Goal: Task Accomplishment & Management: Manage account settings

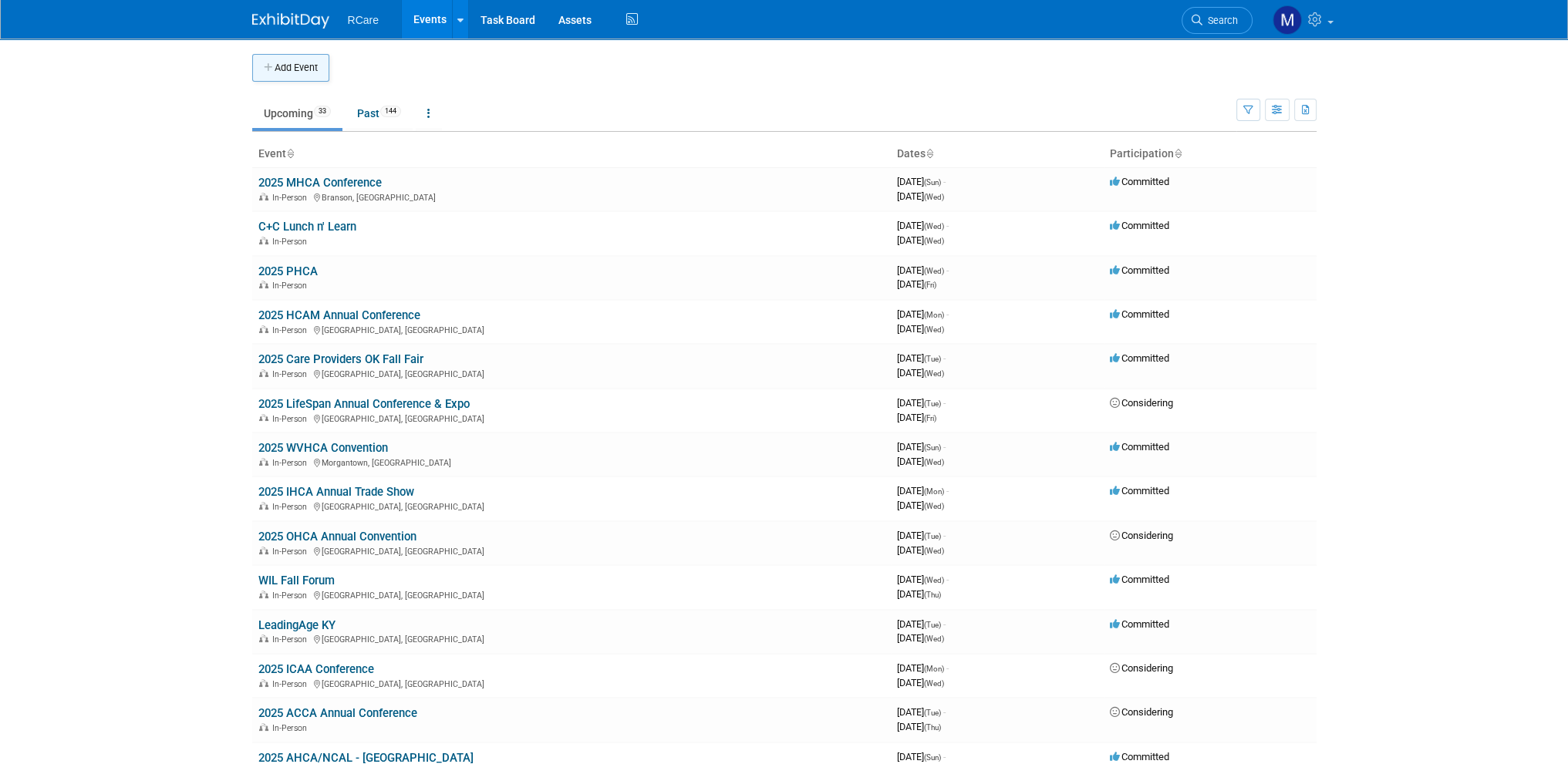
click at [293, 65] on button "Add Event" at bounding box center [291, 67] width 77 height 28
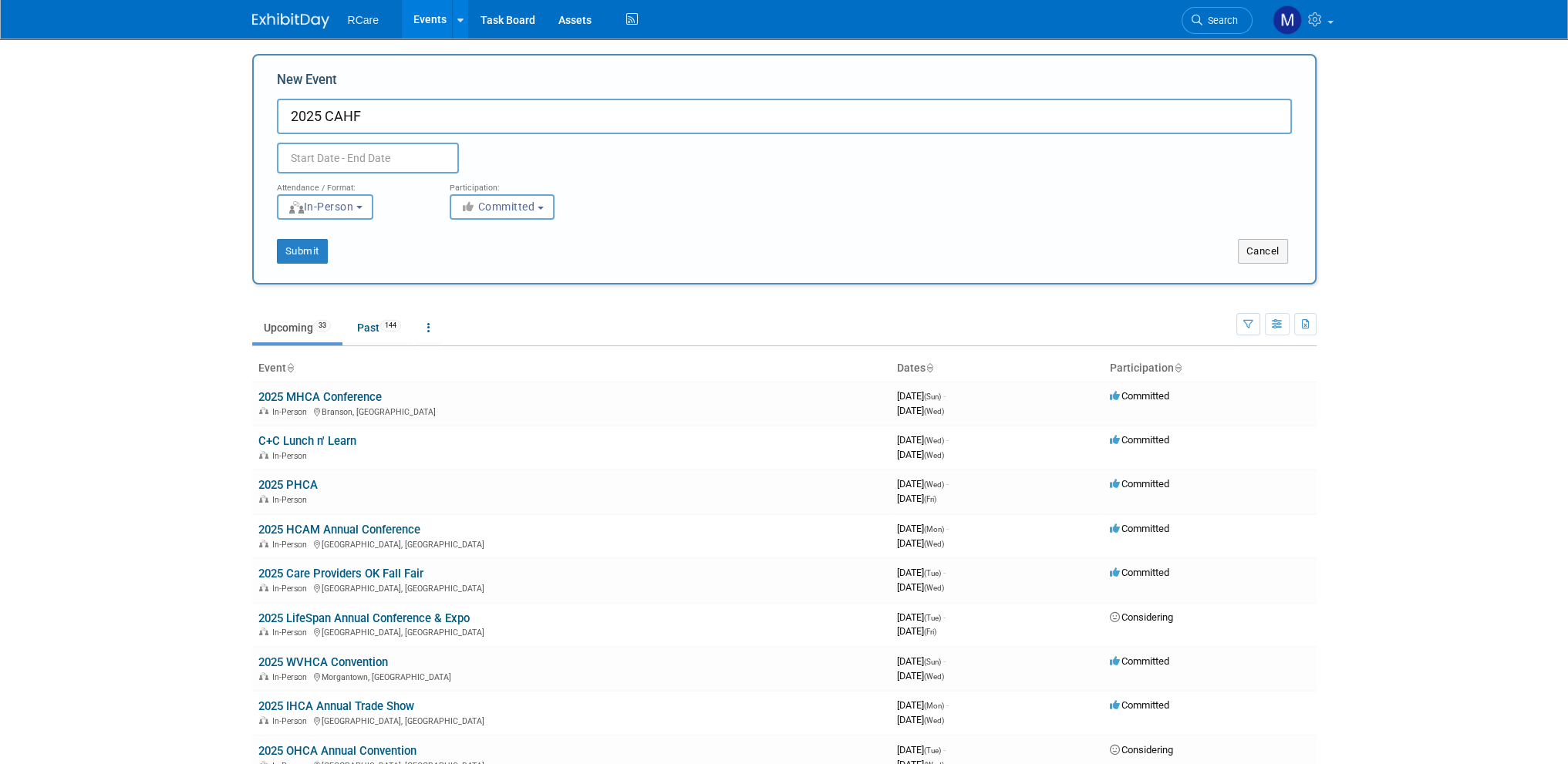
type input "2025 CAHF"
click at [323, 157] on input "text" at bounding box center [367, 158] width 182 height 31
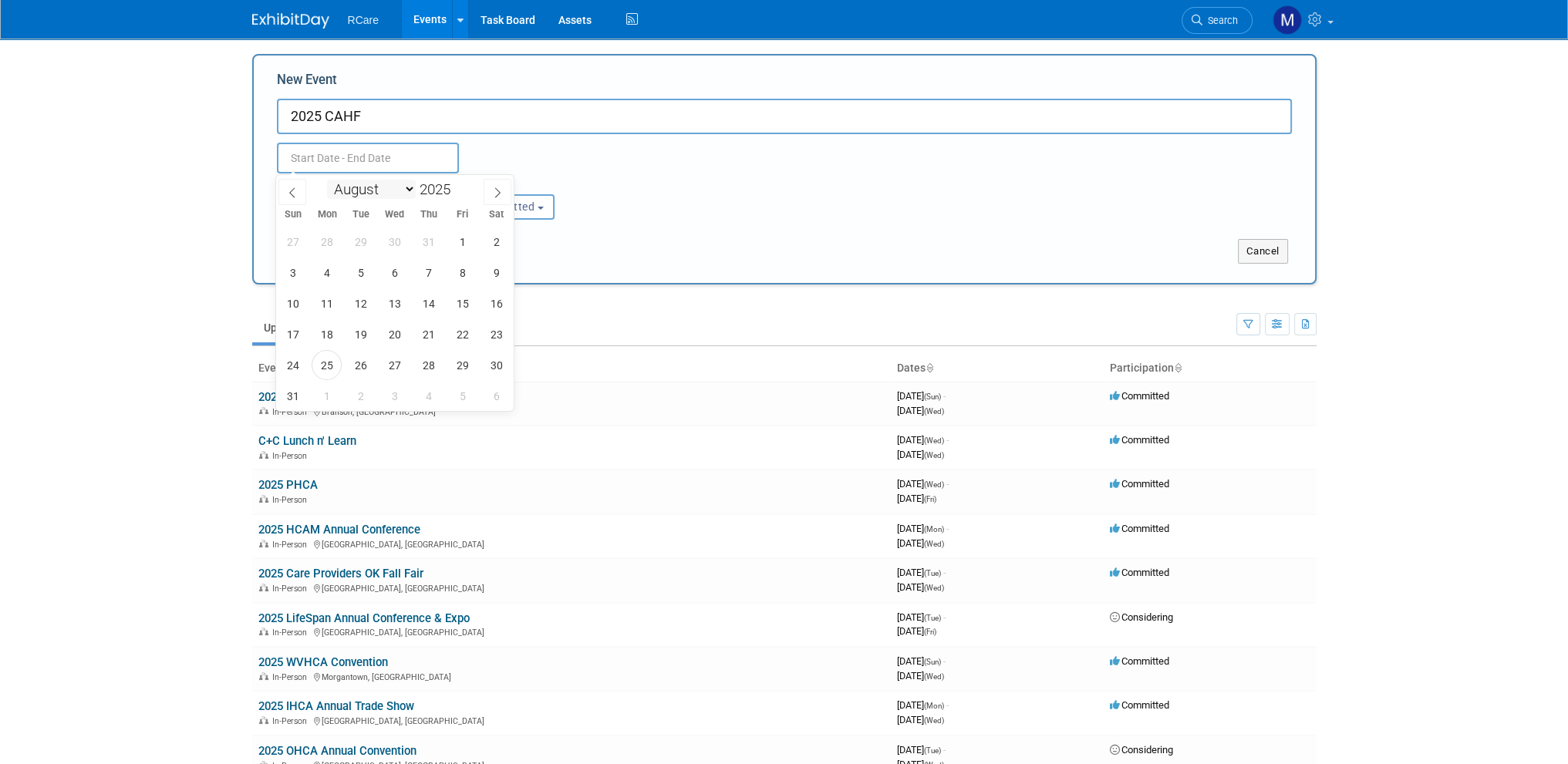
click at [410, 186] on select "January February March April May June July August September October November De…" at bounding box center [371, 190] width 89 height 19
select select "10"
click at [327, 180] on select "January February March April May June July August September October November De…" at bounding box center [371, 190] width 89 height 19
click at [330, 331] on span "17" at bounding box center [327, 334] width 30 height 30
click at [365, 334] on span "18" at bounding box center [361, 334] width 30 height 30
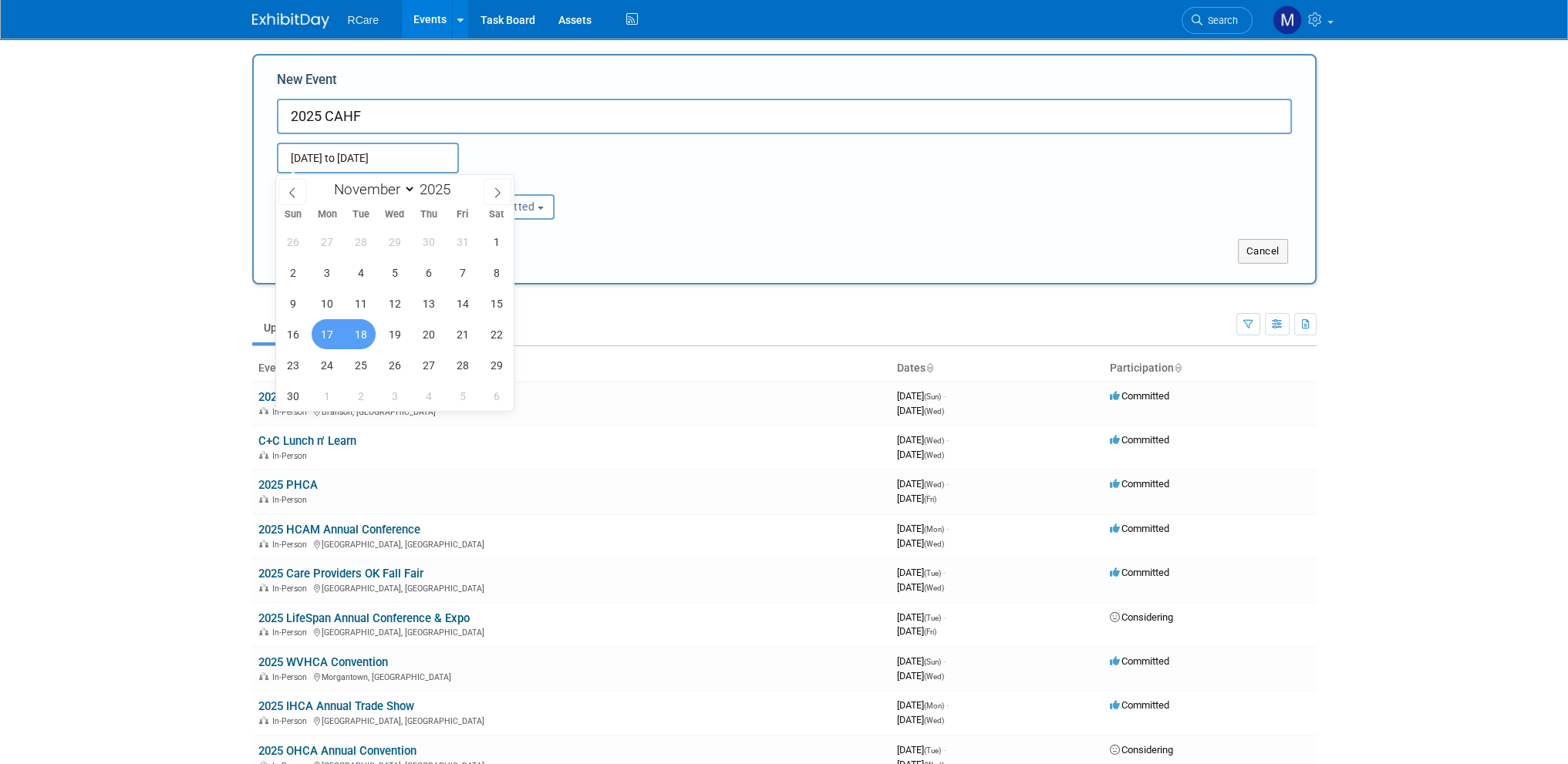
type input "Nov 17, 2025 to Nov 18, 2025"
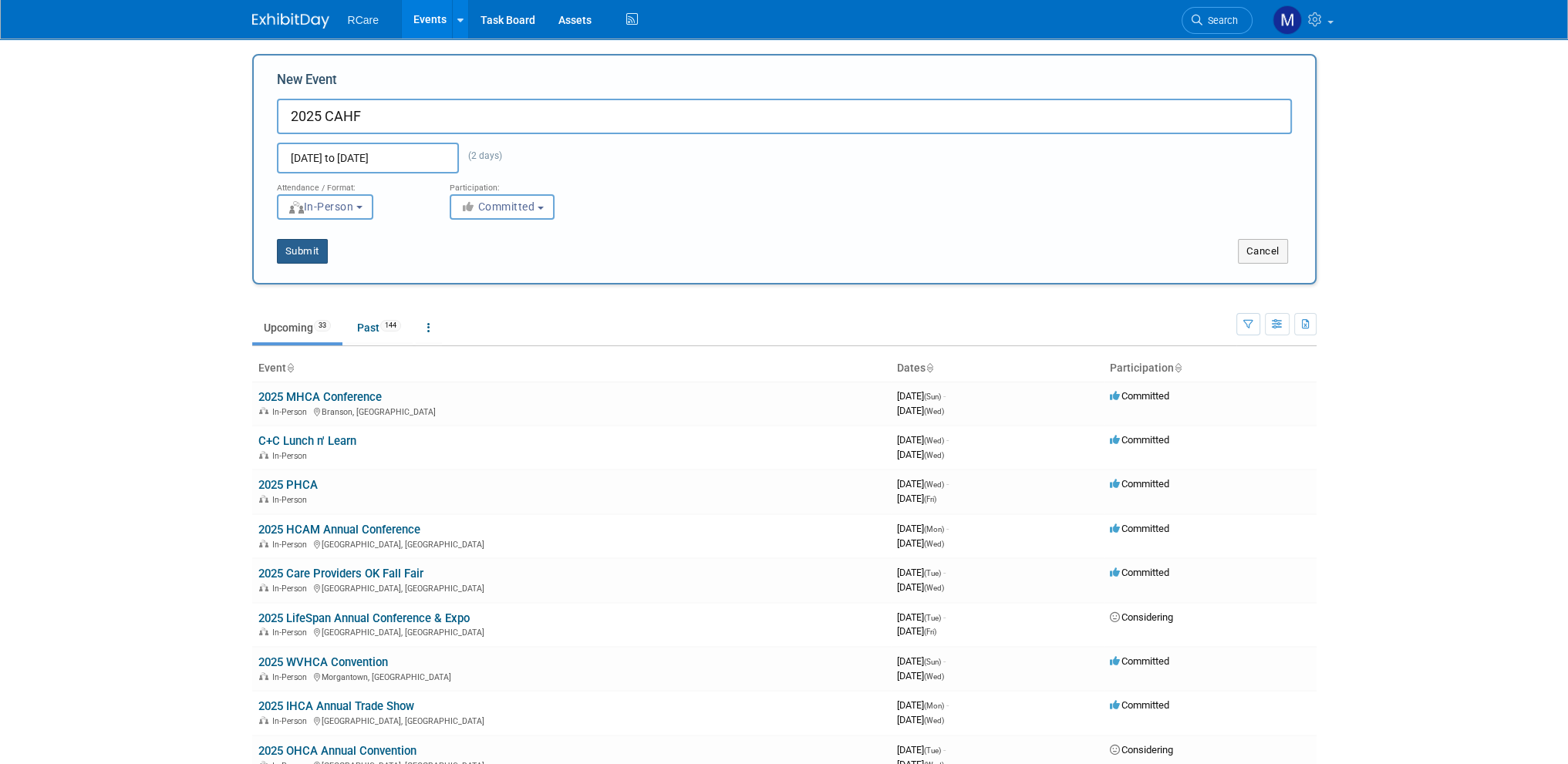
click at [308, 257] on button "Submit" at bounding box center [303, 251] width 51 height 25
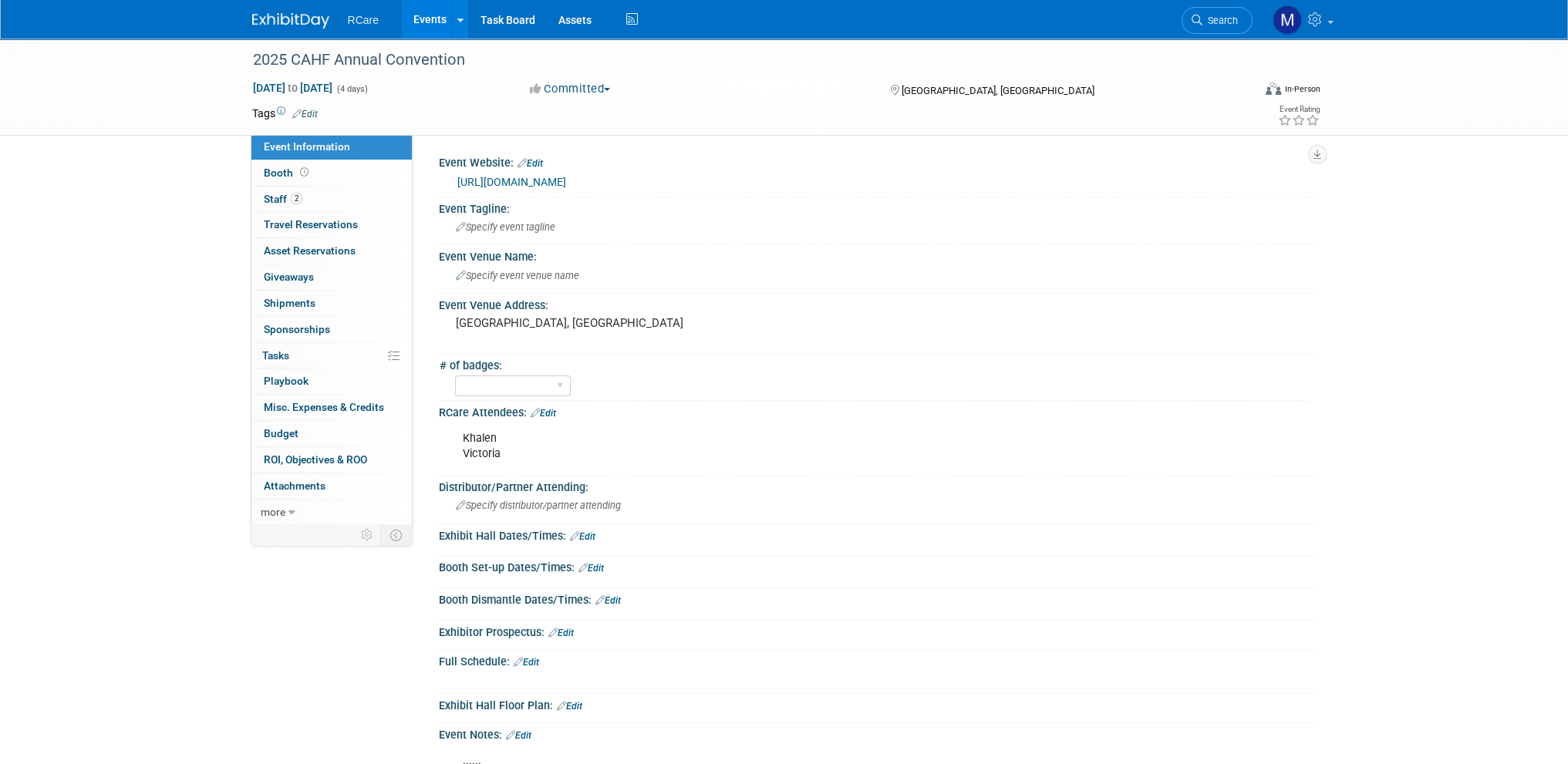
click at [566, 183] on link "https://www.cahf.org/Education-Events/EventsCalendar" at bounding box center [511, 182] width 109 height 12
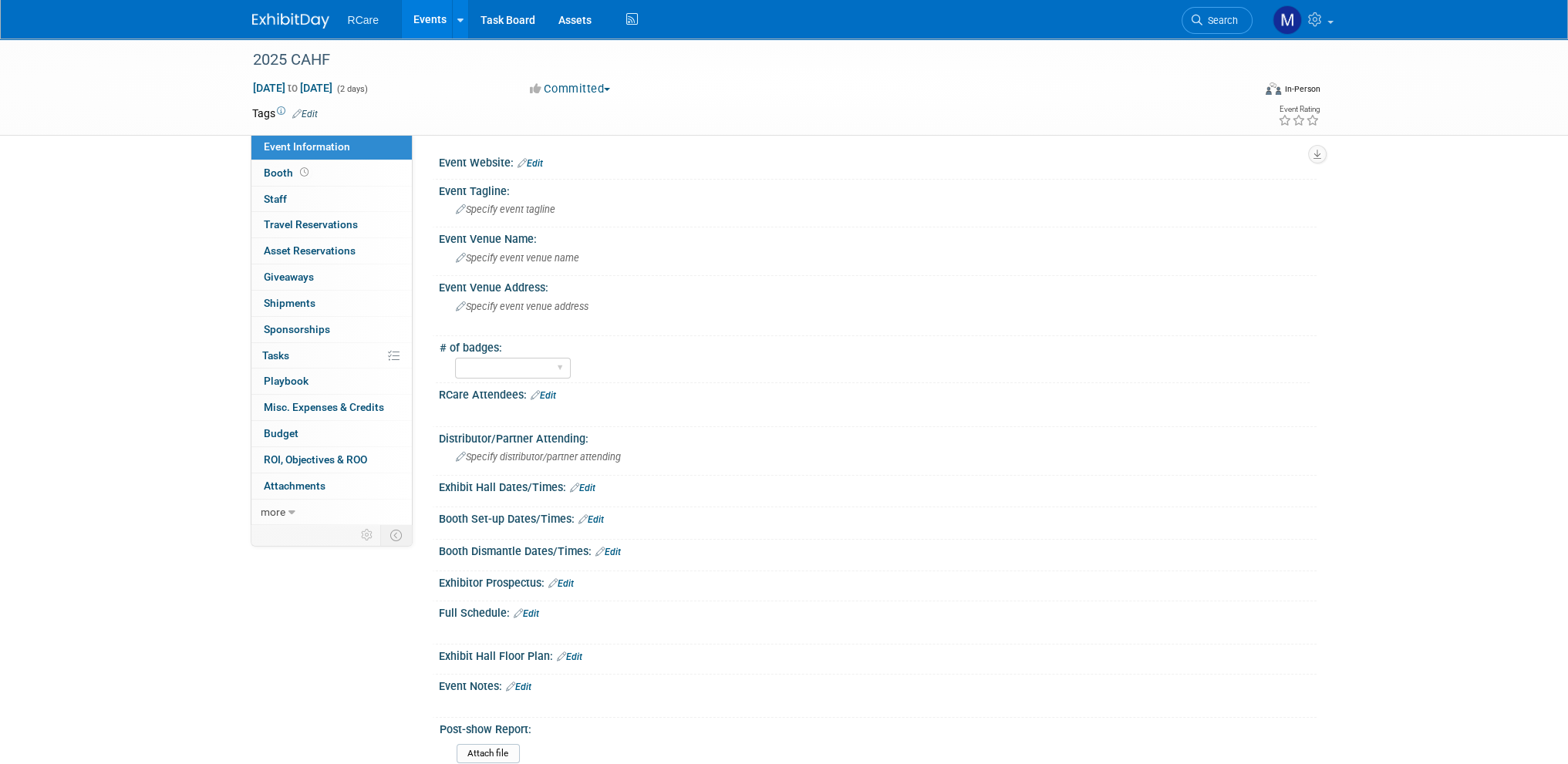
click at [540, 158] on link "Edit" at bounding box center [531, 163] width 26 height 10
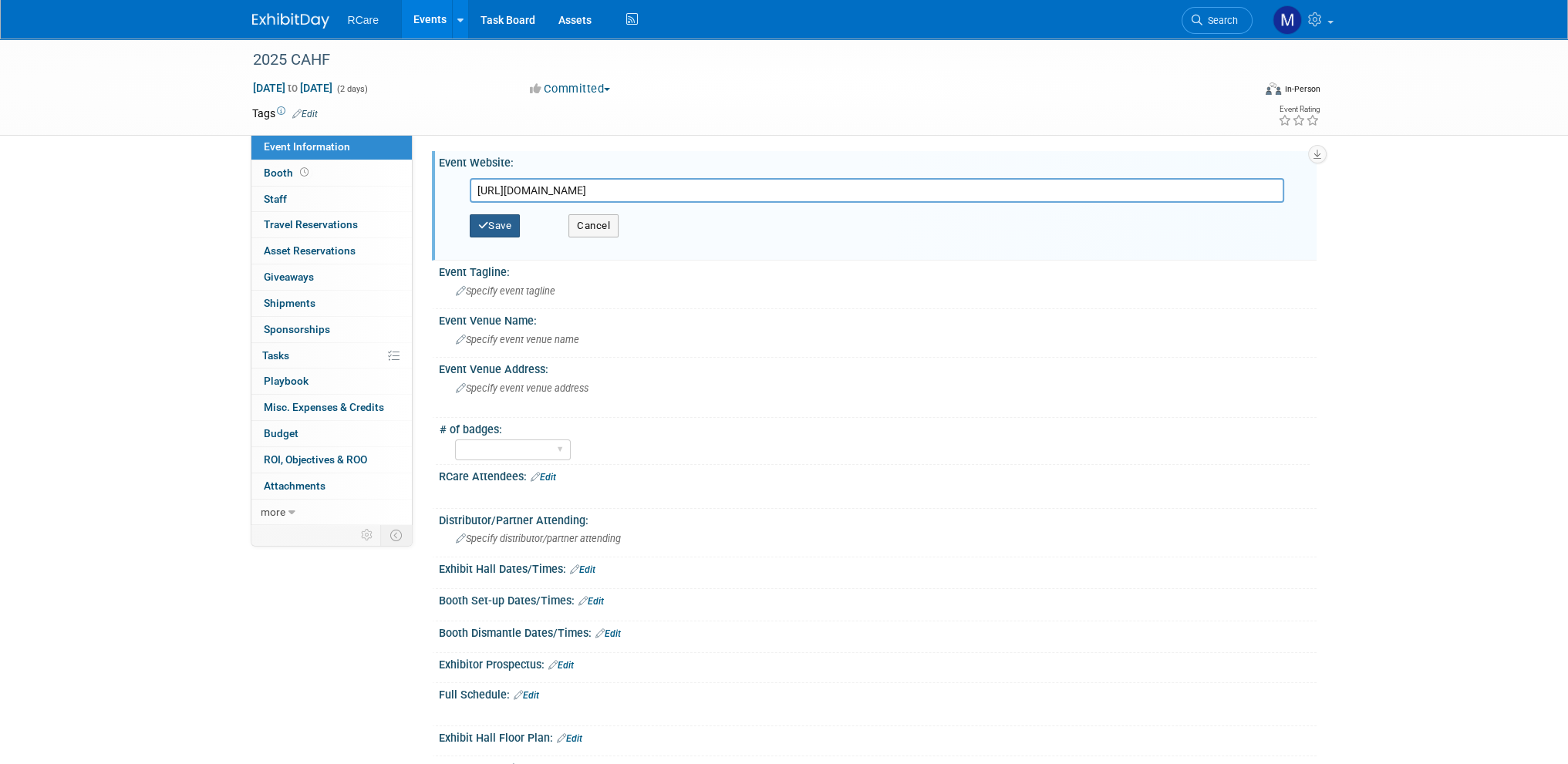
type input "[URL][DOMAIN_NAME]"
click at [500, 223] on button "Save" at bounding box center [495, 226] width 51 height 23
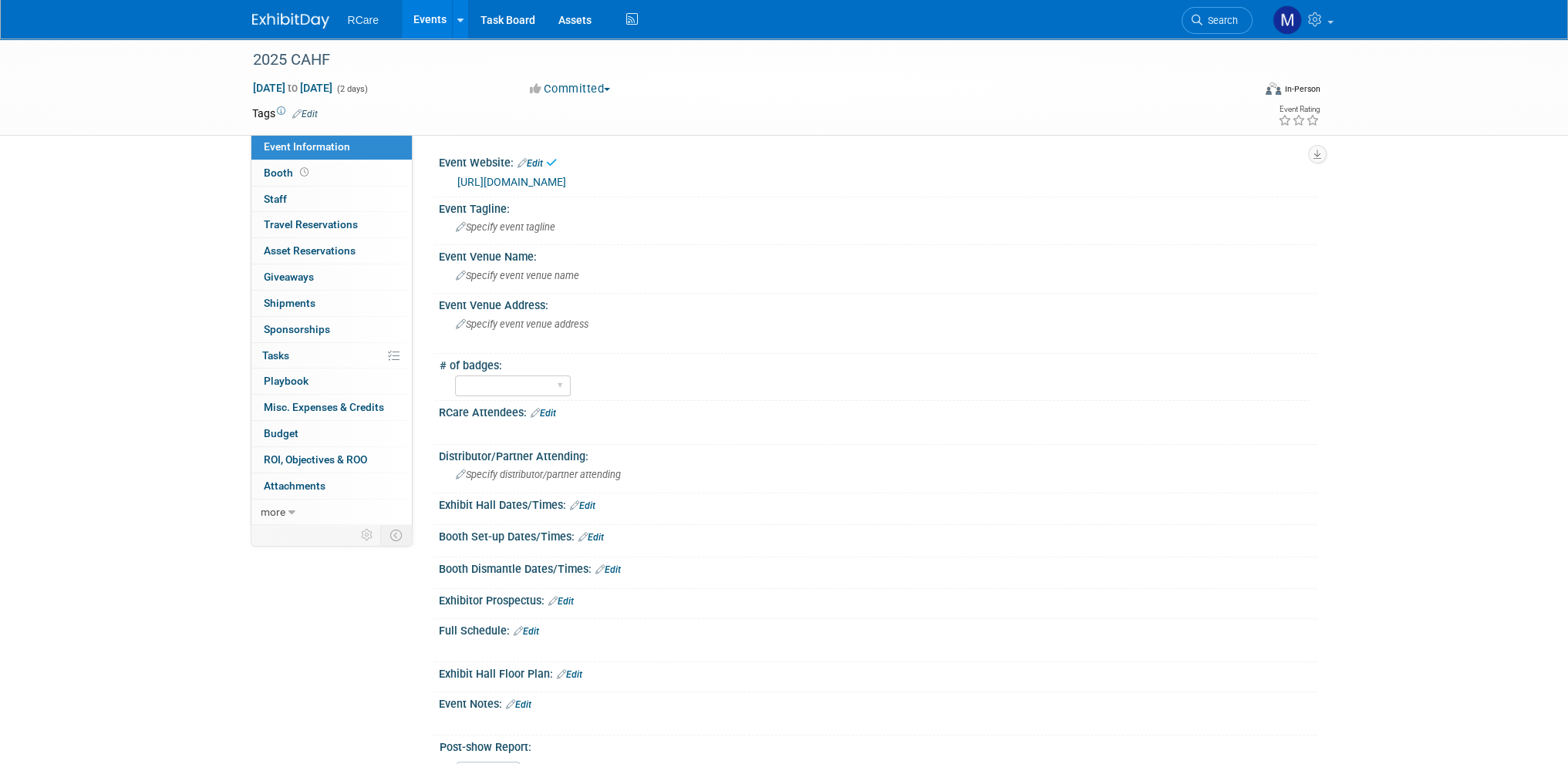
click at [596, 82] on button "Committed" at bounding box center [570, 89] width 92 height 16
click at [605, 129] on link "Considering" at bounding box center [586, 135] width 122 height 22
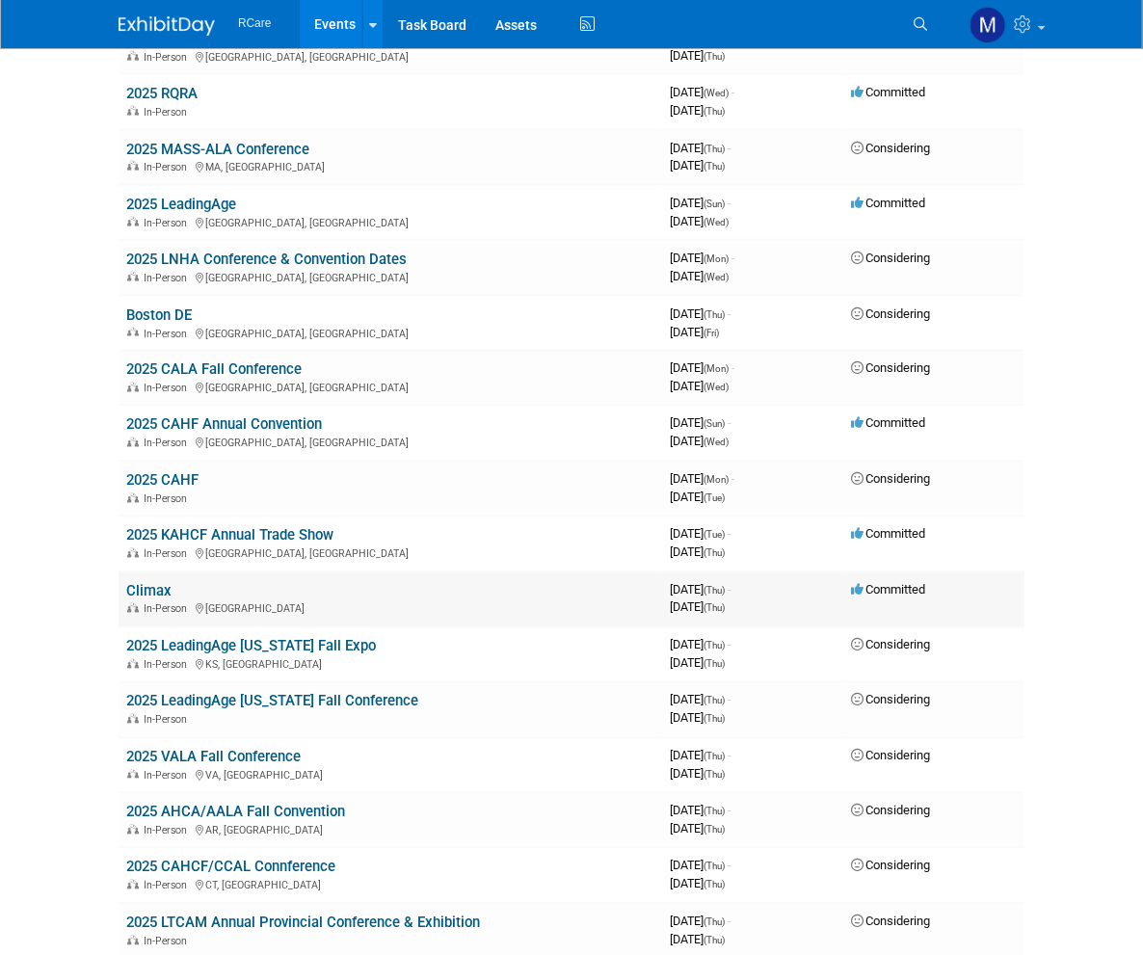
scroll to position [1059, 0]
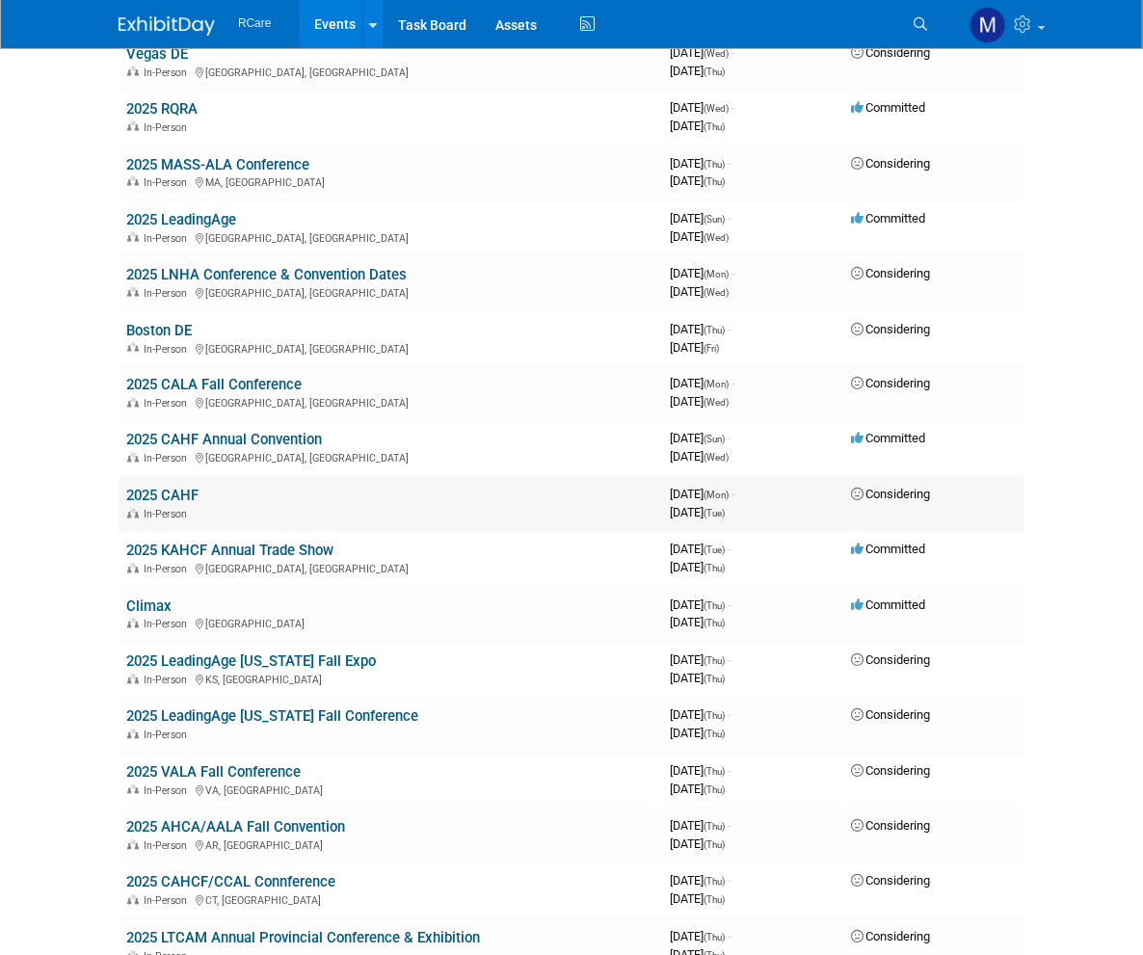
click at [126, 508] on div "In-Person" at bounding box center [390, 513] width 528 height 15
click at [126, 488] on link "2025 CAHF" at bounding box center [162, 496] width 72 height 17
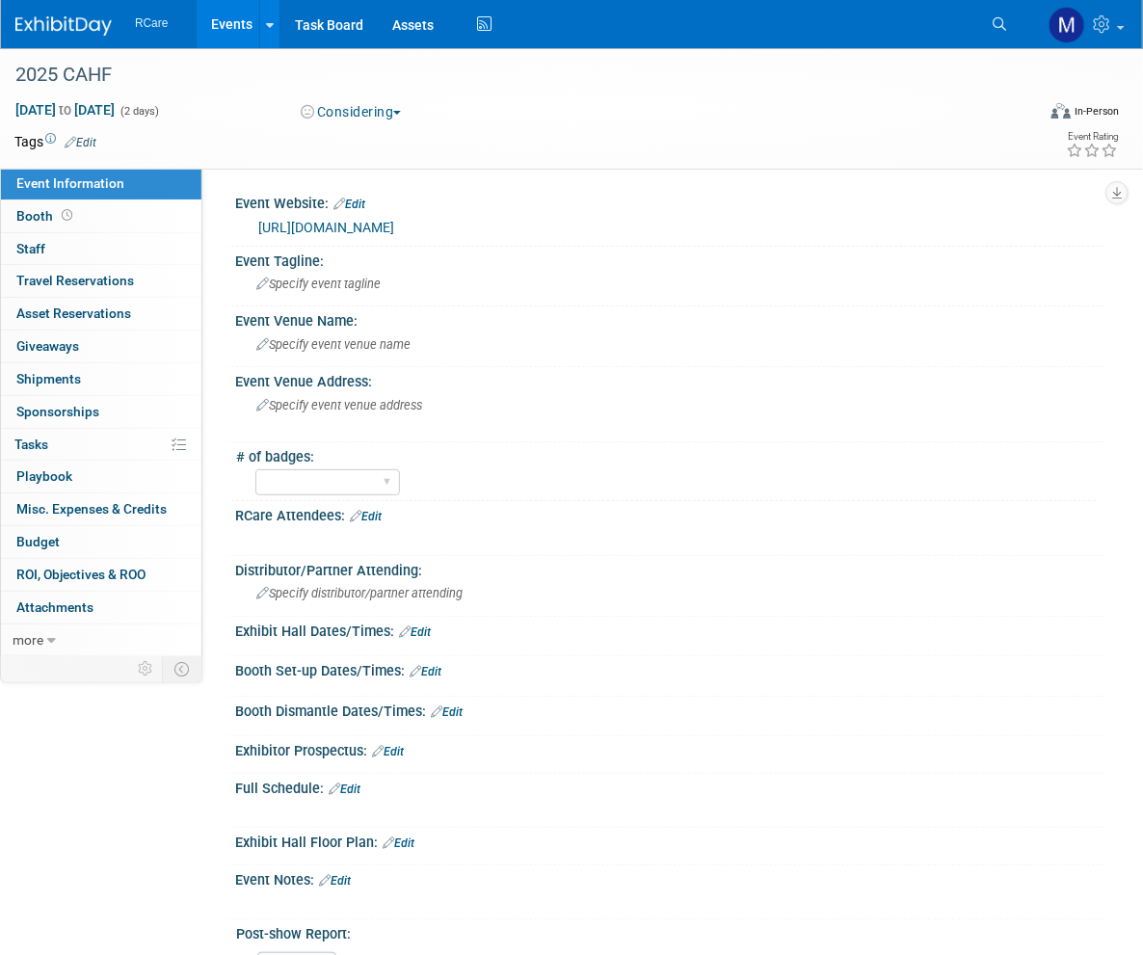
click at [85, 139] on link "Edit" at bounding box center [81, 142] width 32 height 13
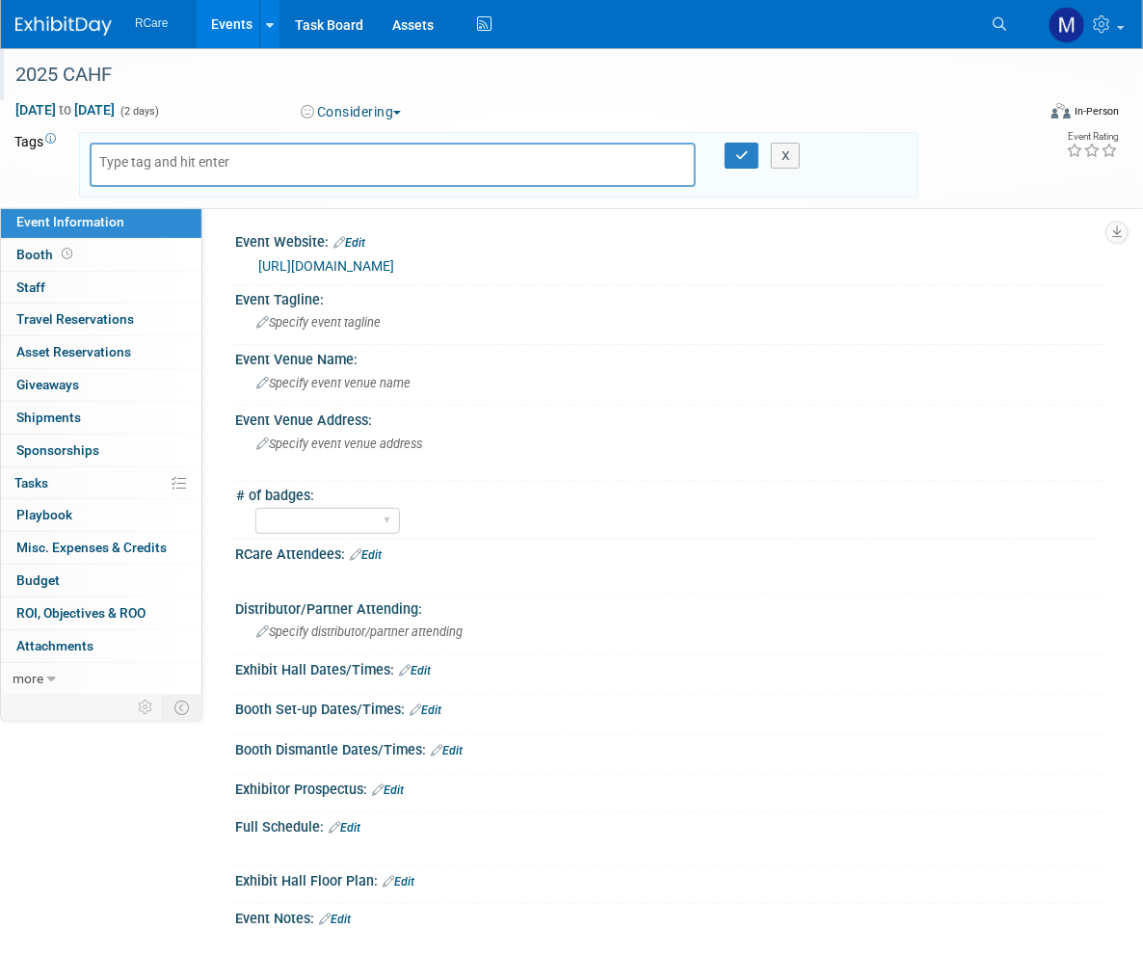
click at [540, 93] on div "2025 CAHF" at bounding box center [517, 79] width 1017 height 32
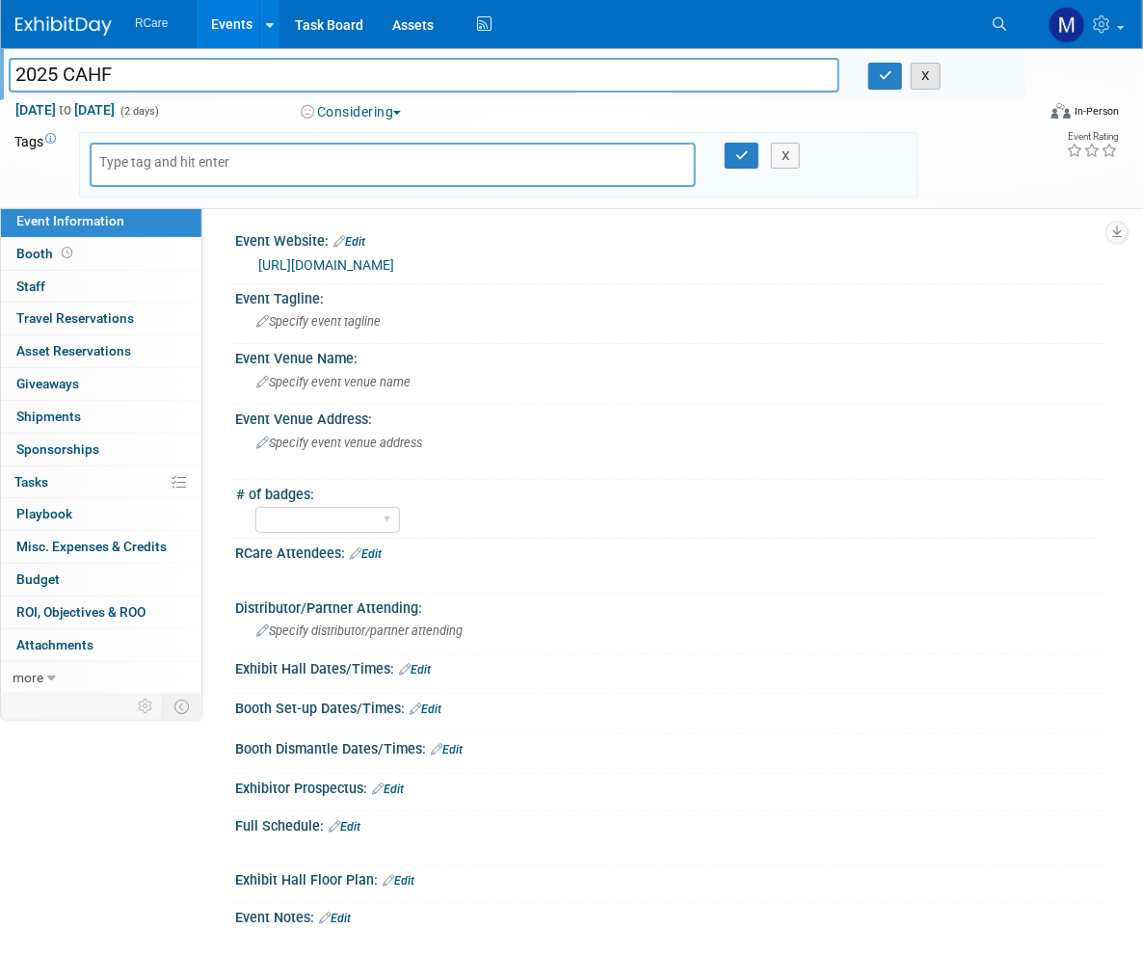
click at [935, 72] on button "X" at bounding box center [926, 76] width 30 height 27
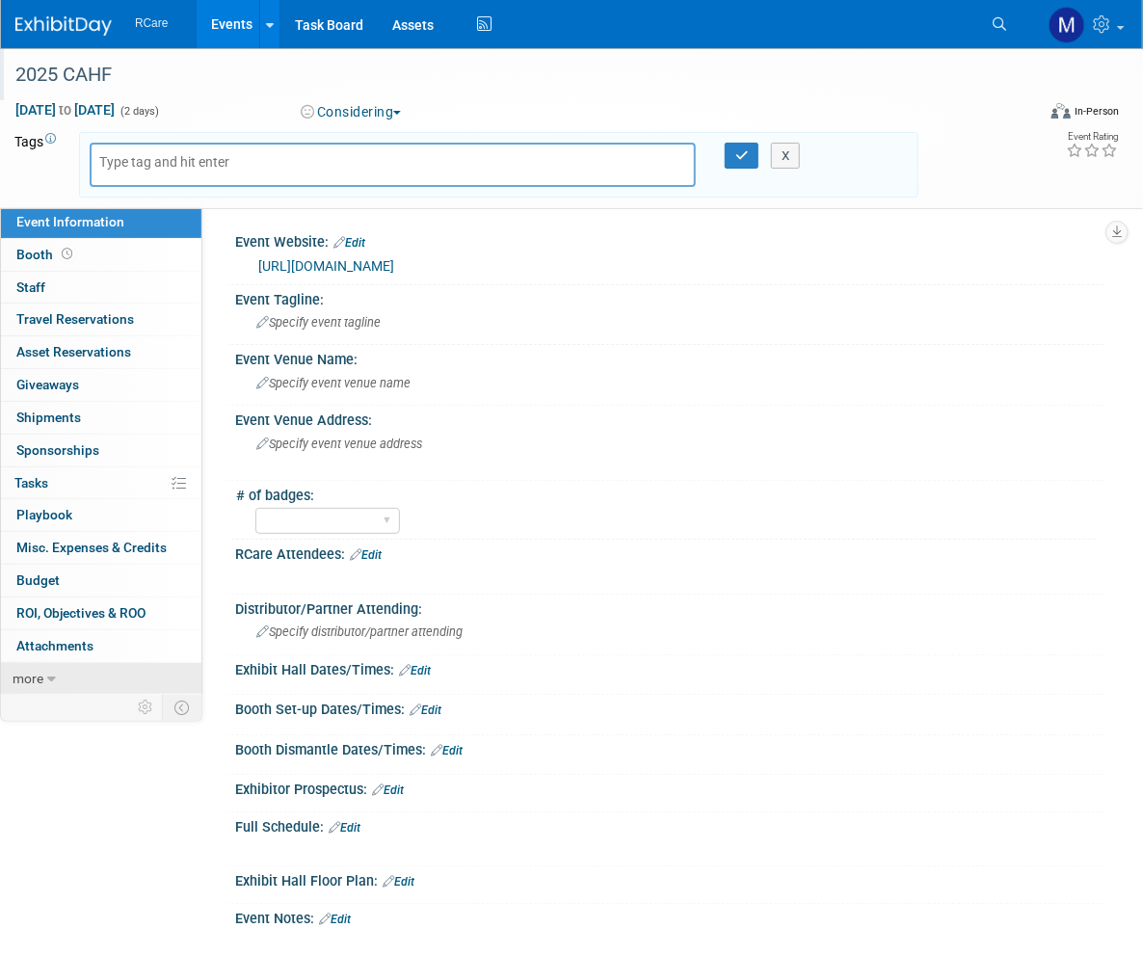
click at [44, 677] on link "more" at bounding box center [101, 679] width 200 height 32
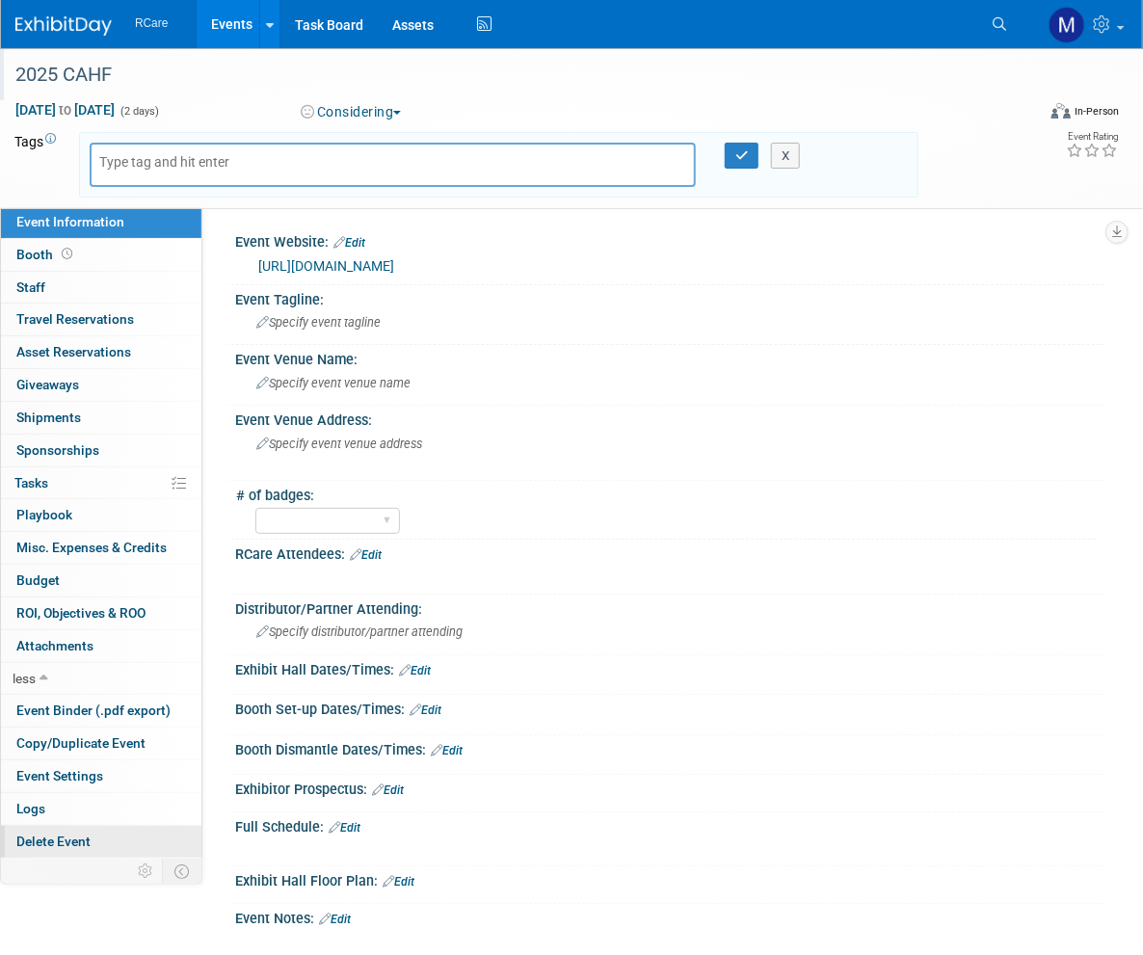
click at [56, 837] on span "Delete Event" at bounding box center [53, 841] width 74 height 15
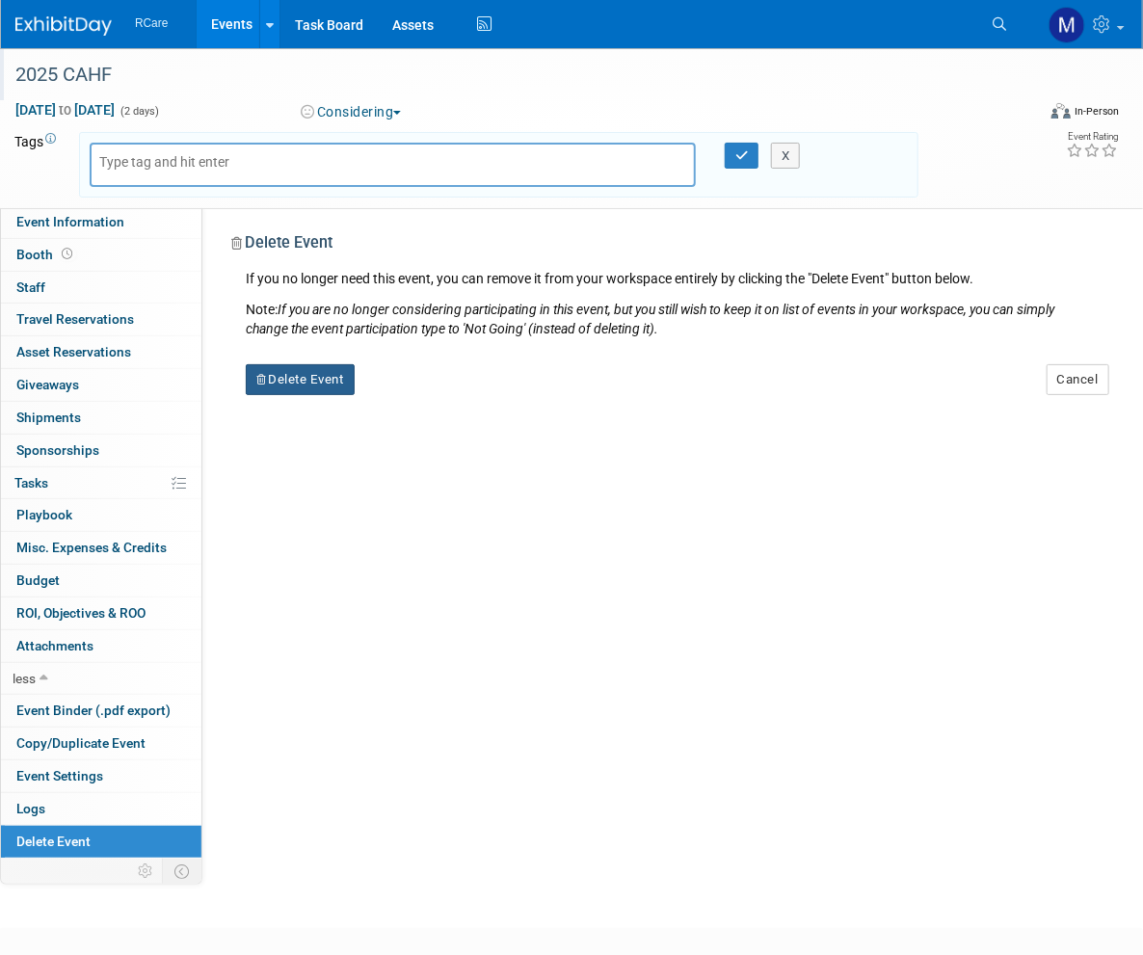
click at [309, 381] on button "Delete Event" at bounding box center [300, 379] width 109 height 31
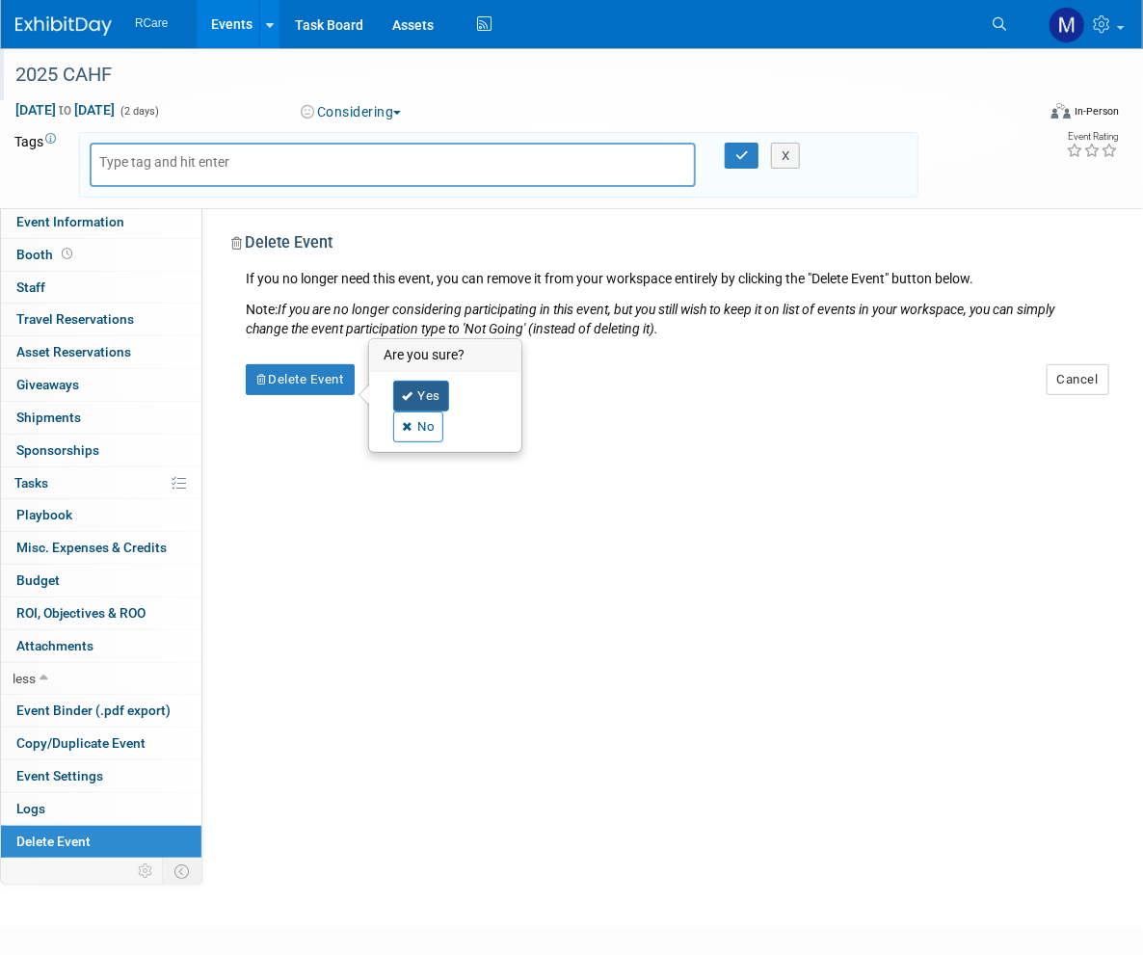
click at [434, 391] on link "Yes" at bounding box center [421, 396] width 56 height 31
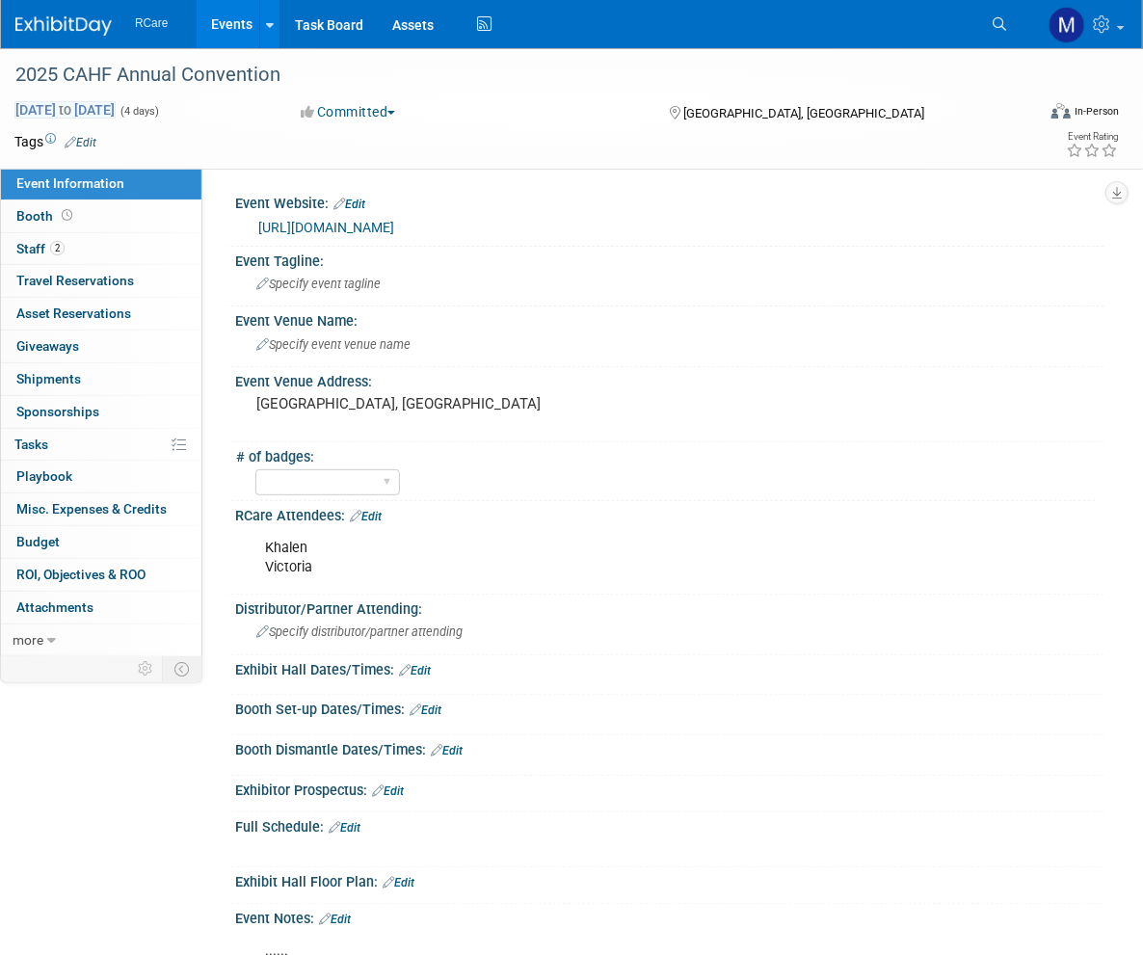
click at [116, 109] on span "[DATE] to [DATE]" at bounding box center [64, 109] width 101 height 17
select select "10"
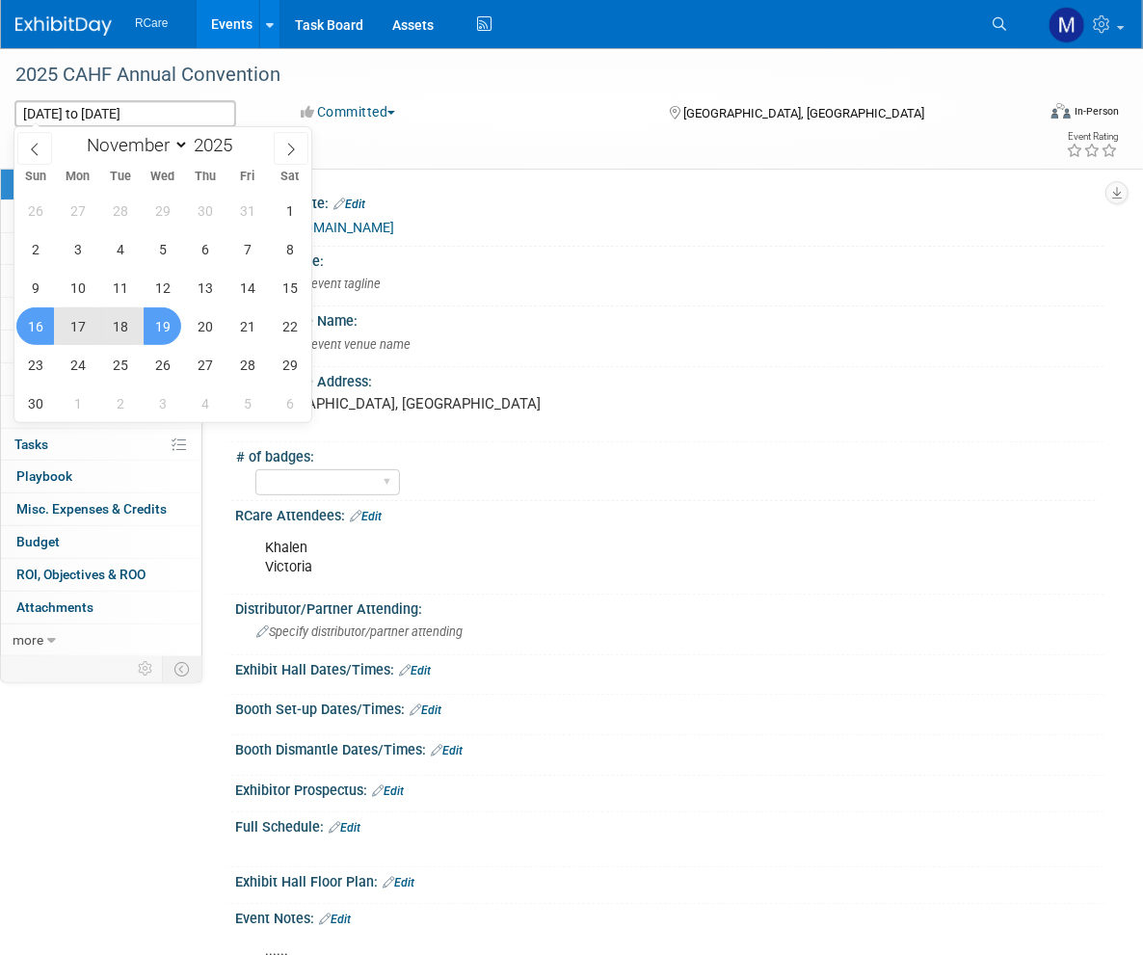
click at [69, 320] on span "17" at bounding box center [78, 326] width 38 height 38
type input "[DATE]"
click at [122, 322] on span "18" at bounding box center [120, 326] width 38 height 38
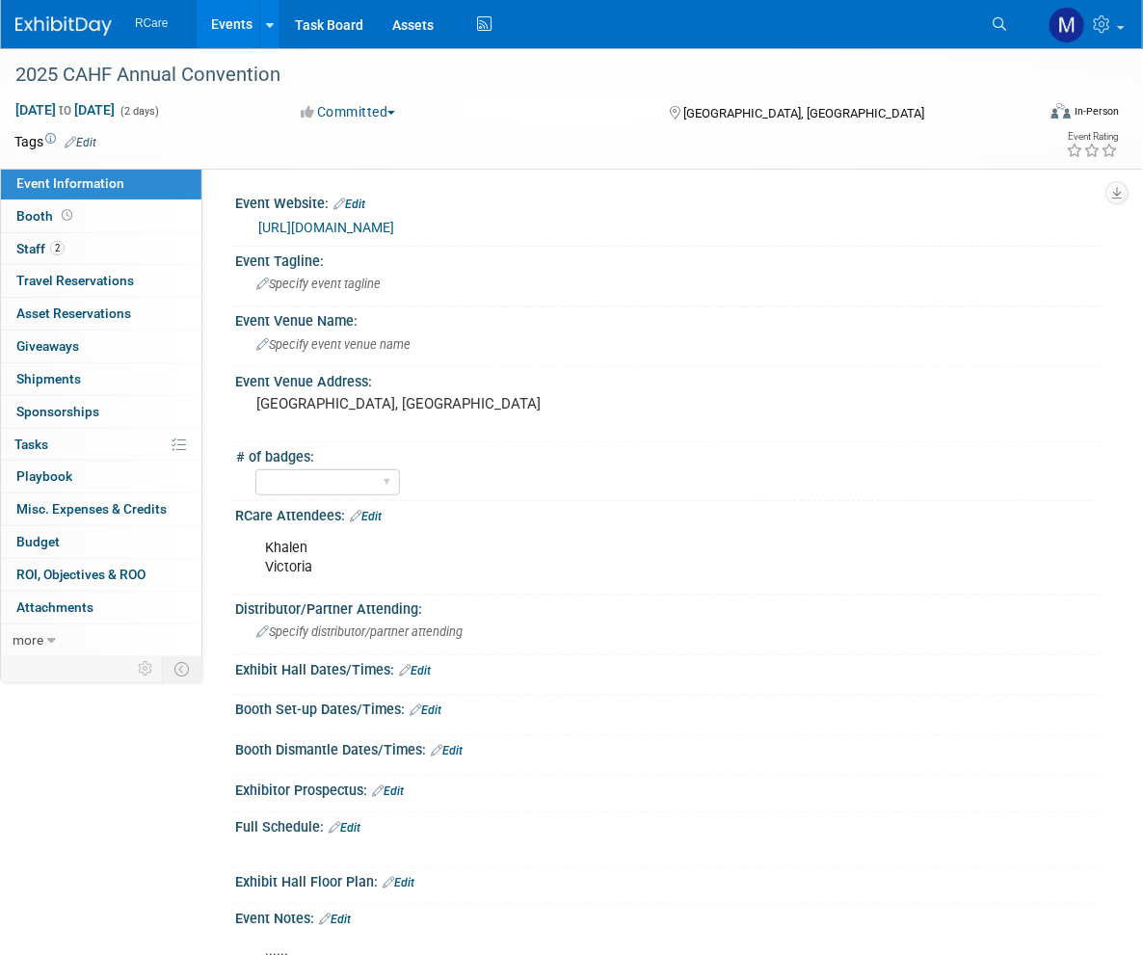
click at [471, 126] on div "Nov 17, 2025 to Nov 18, 2025 (2 days) Nov 17, 2025 to Nov 18, 2025 Committed Co…" at bounding box center [559, 114] width 1119 height 29
click at [326, 563] on div "Khalen Victoria" at bounding box center [591, 558] width 678 height 58
click at [309, 564] on div "Khalen Victoria" at bounding box center [591, 558] width 678 height 58
click at [378, 516] on link "Edit" at bounding box center [366, 516] width 32 height 13
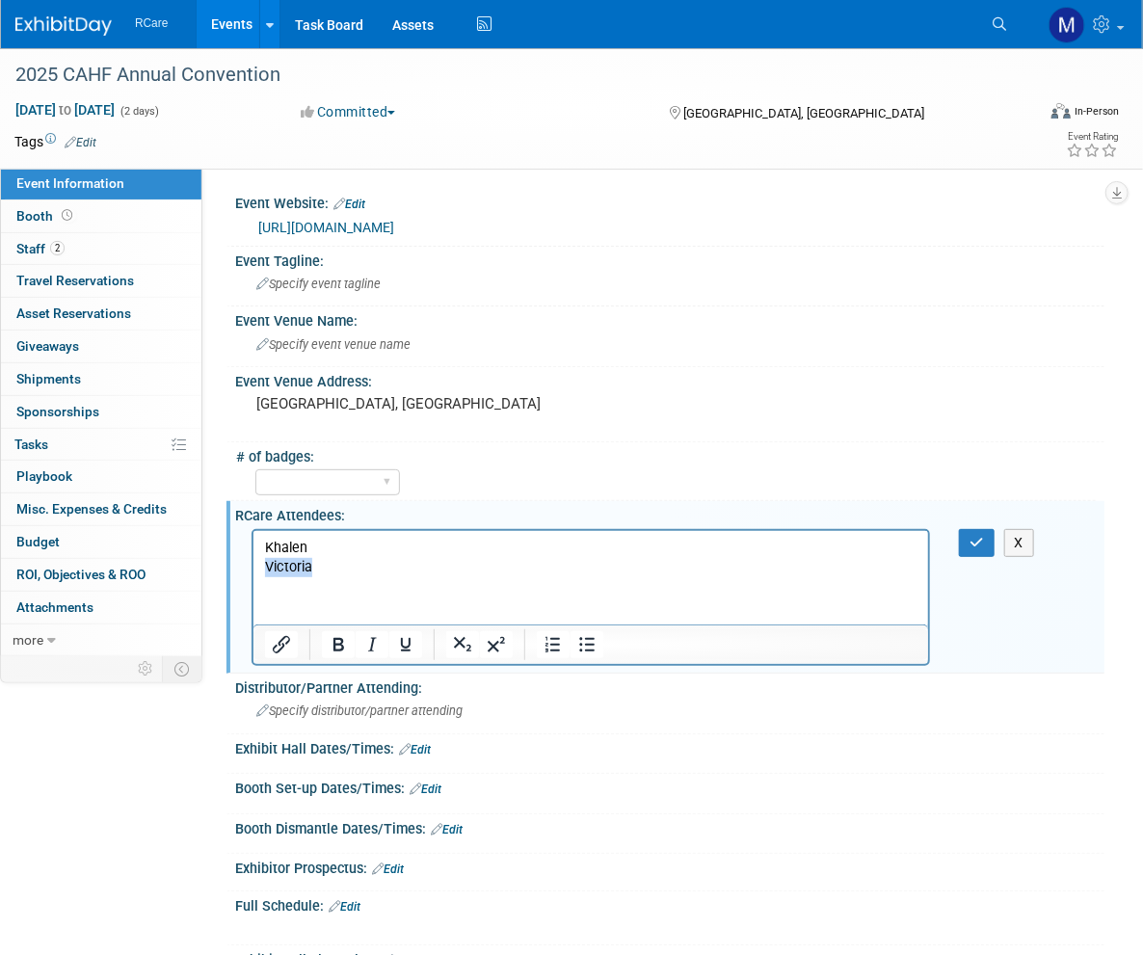
drag, startPoint x: 314, startPoint y: 567, endPoint x: 241, endPoint y: 561, distance: 73.5
click at [253, 561] on html "Khalen Victoria" at bounding box center [590, 553] width 675 height 46
click at [970, 537] on icon "button" at bounding box center [977, 542] width 14 height 13
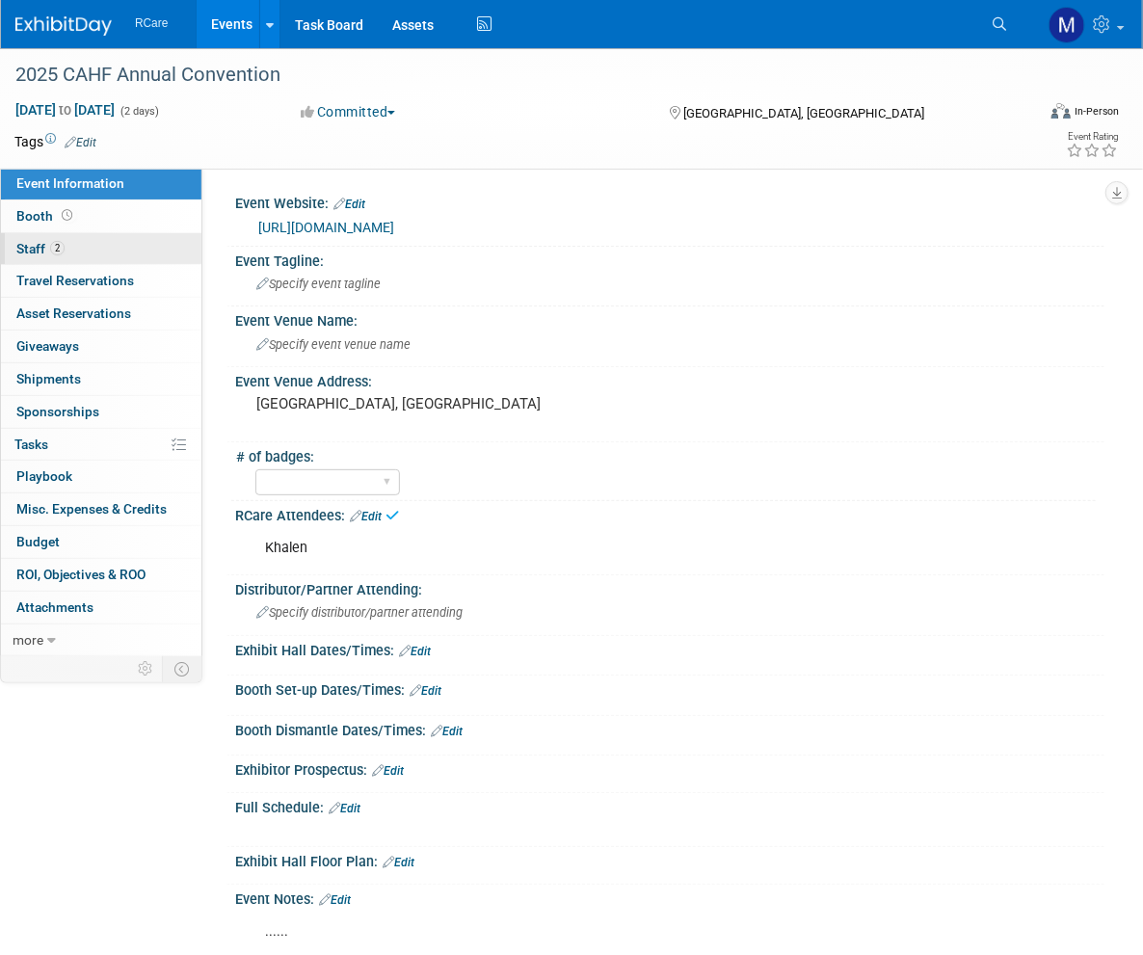
click at [50, 249] on span "2" at bounding box center [57, 248] width 14 height 14
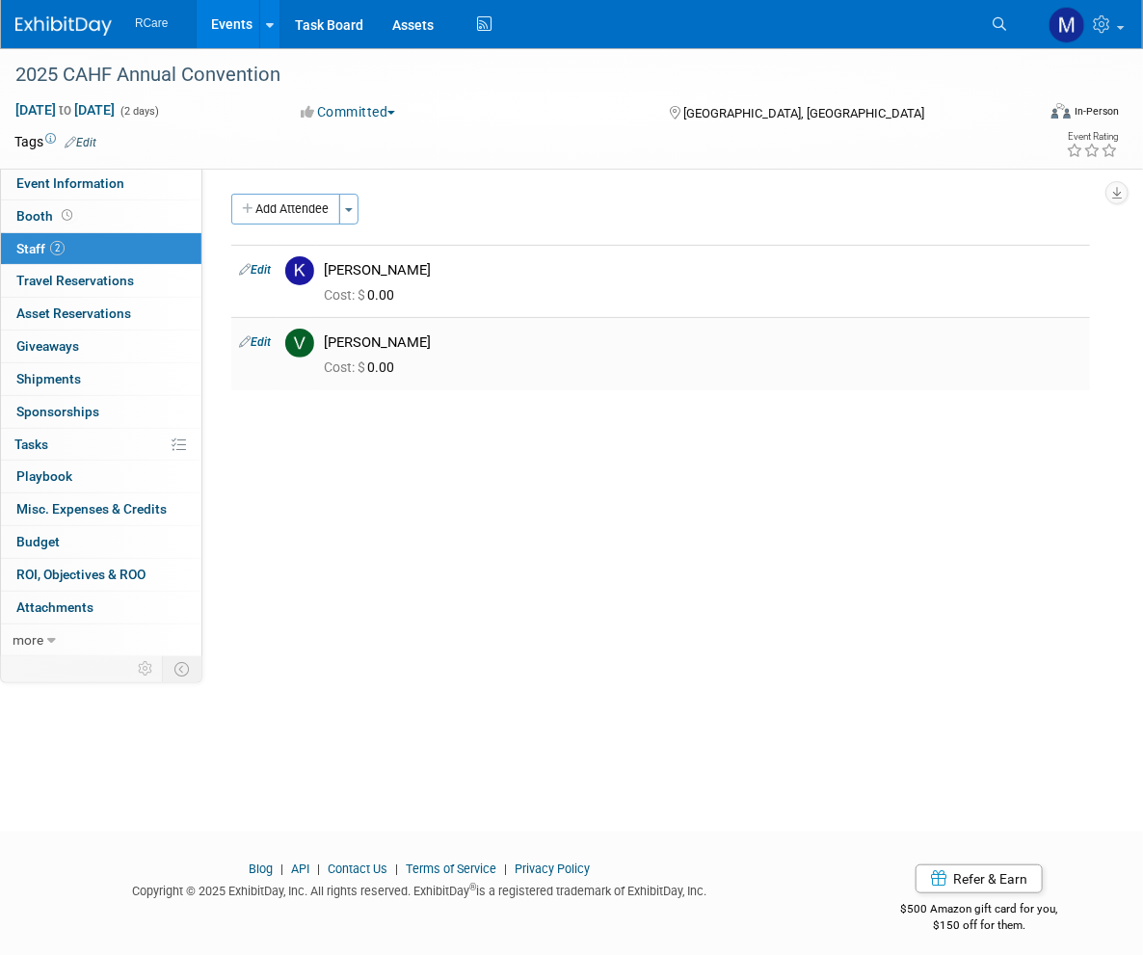
click at [253, 343] on link "Edit" at bounding box center [255, 341] width 32 height 13
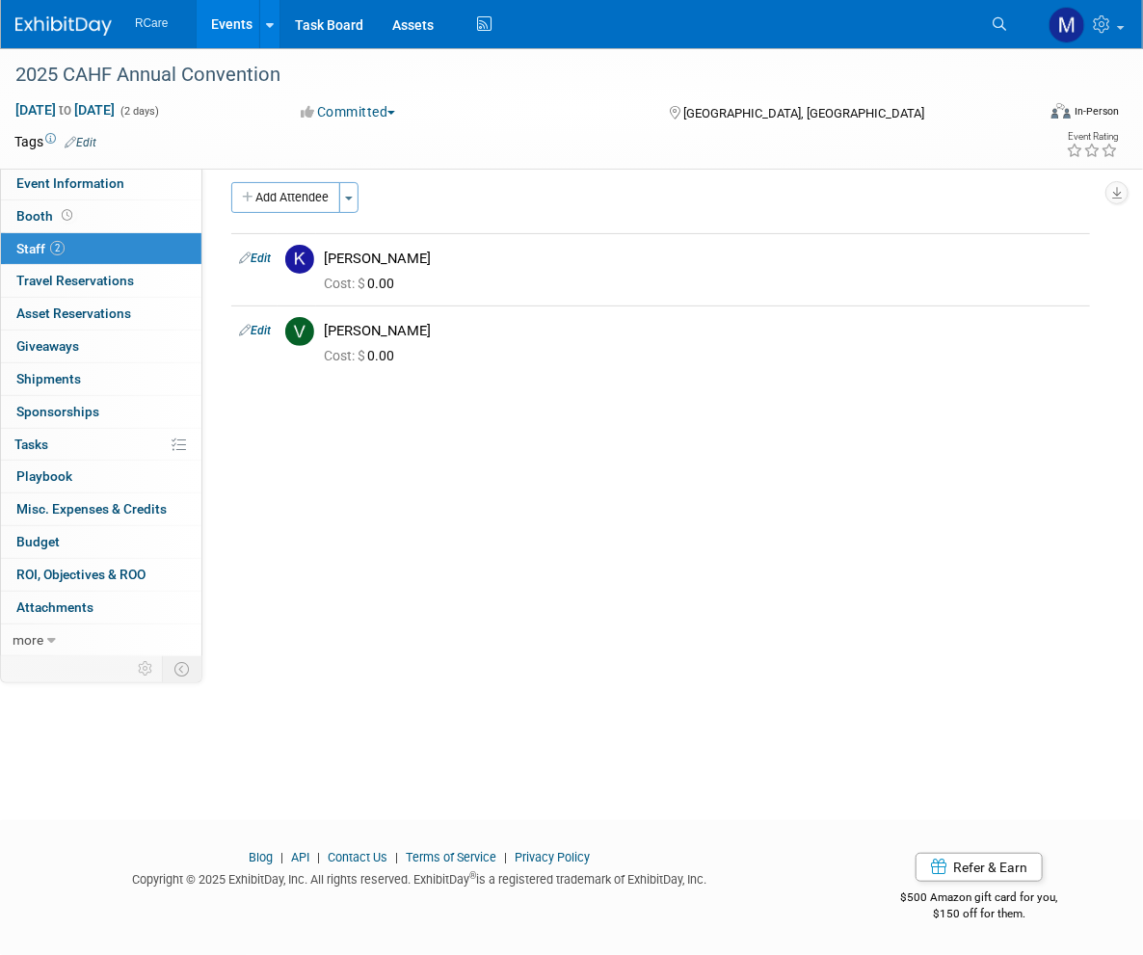
select select "29691e01-0cec-48bd-ae29-f394a1ea572c"
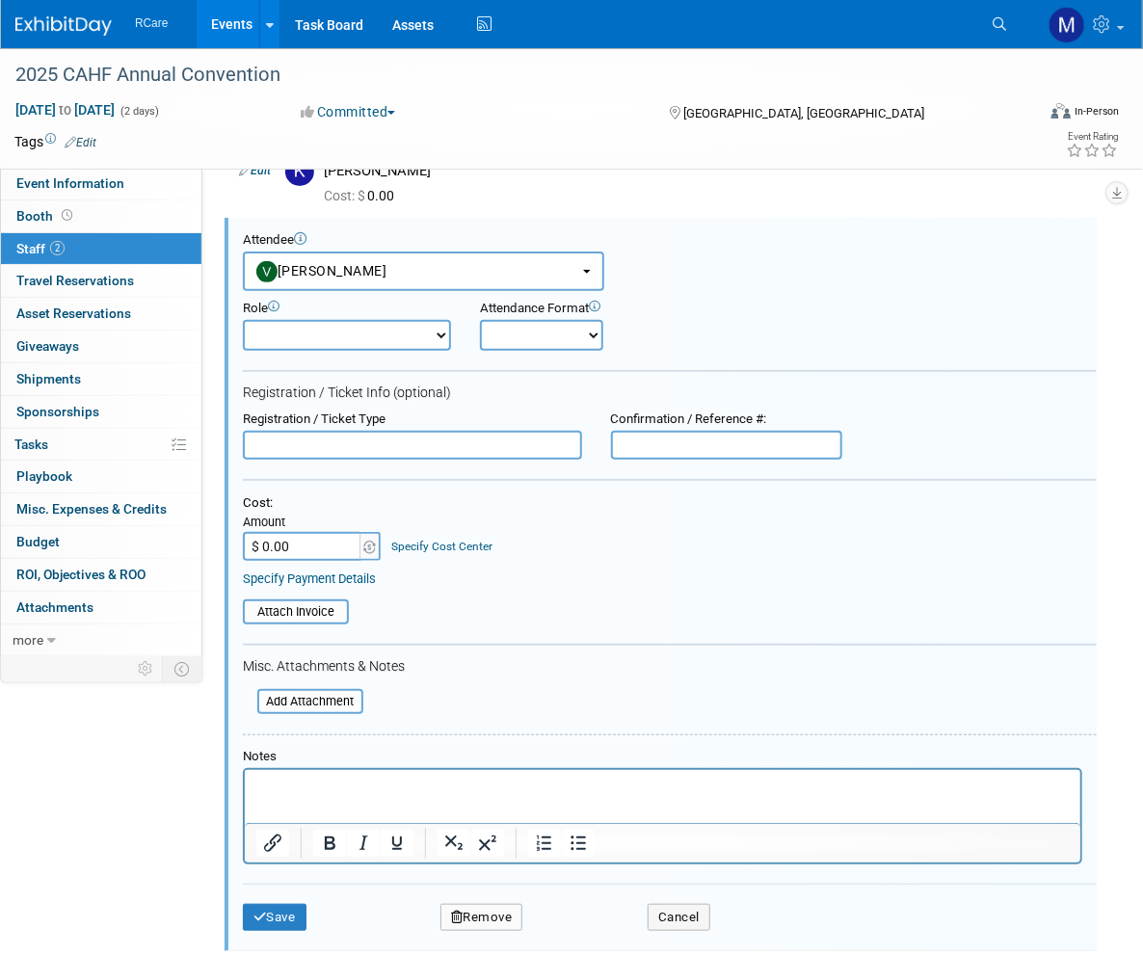
click at [489, 915] on button "Remove" at bounding box center [481, 917] width 83 height 27
click at [588, 930] on link "Yes" at bounding box center [587, 927] width 56 height 31
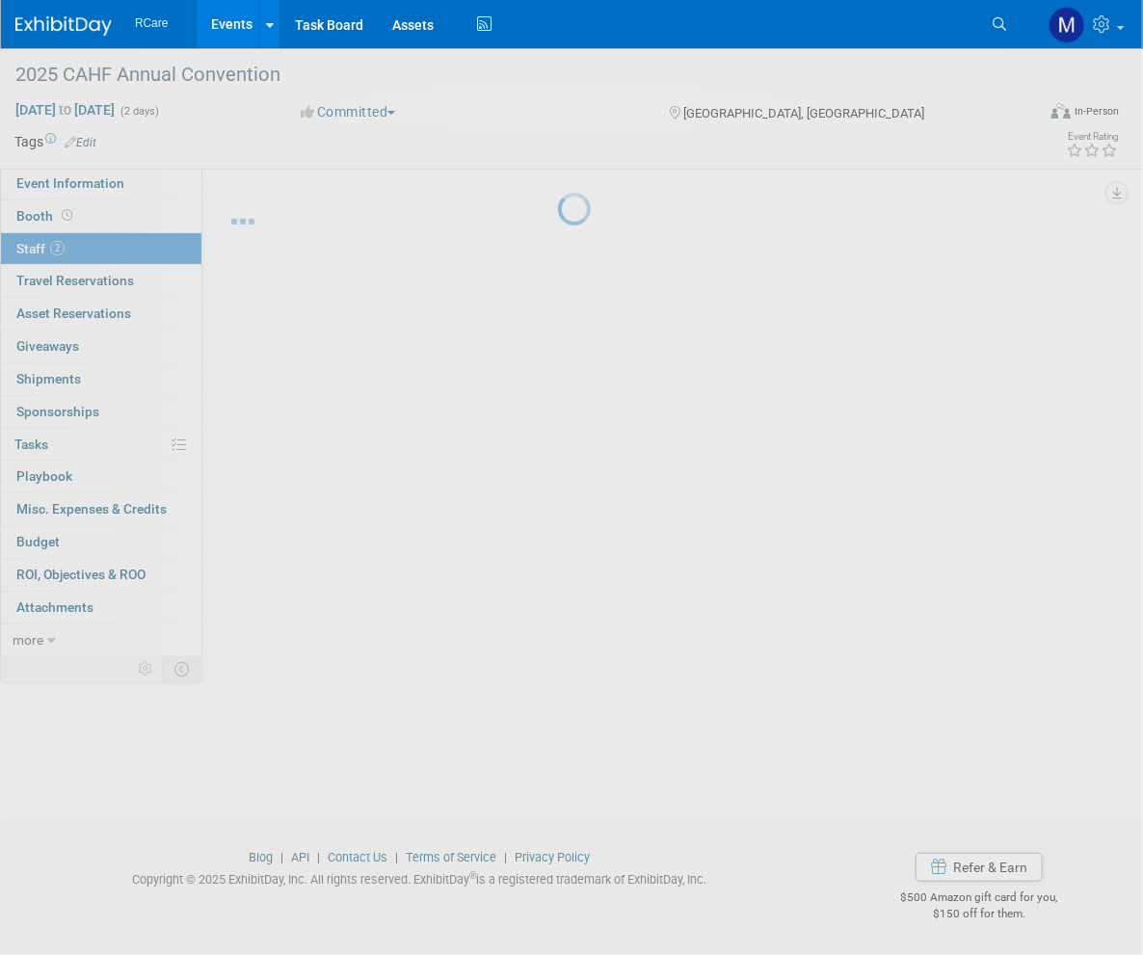
scroll to position [12, 0]
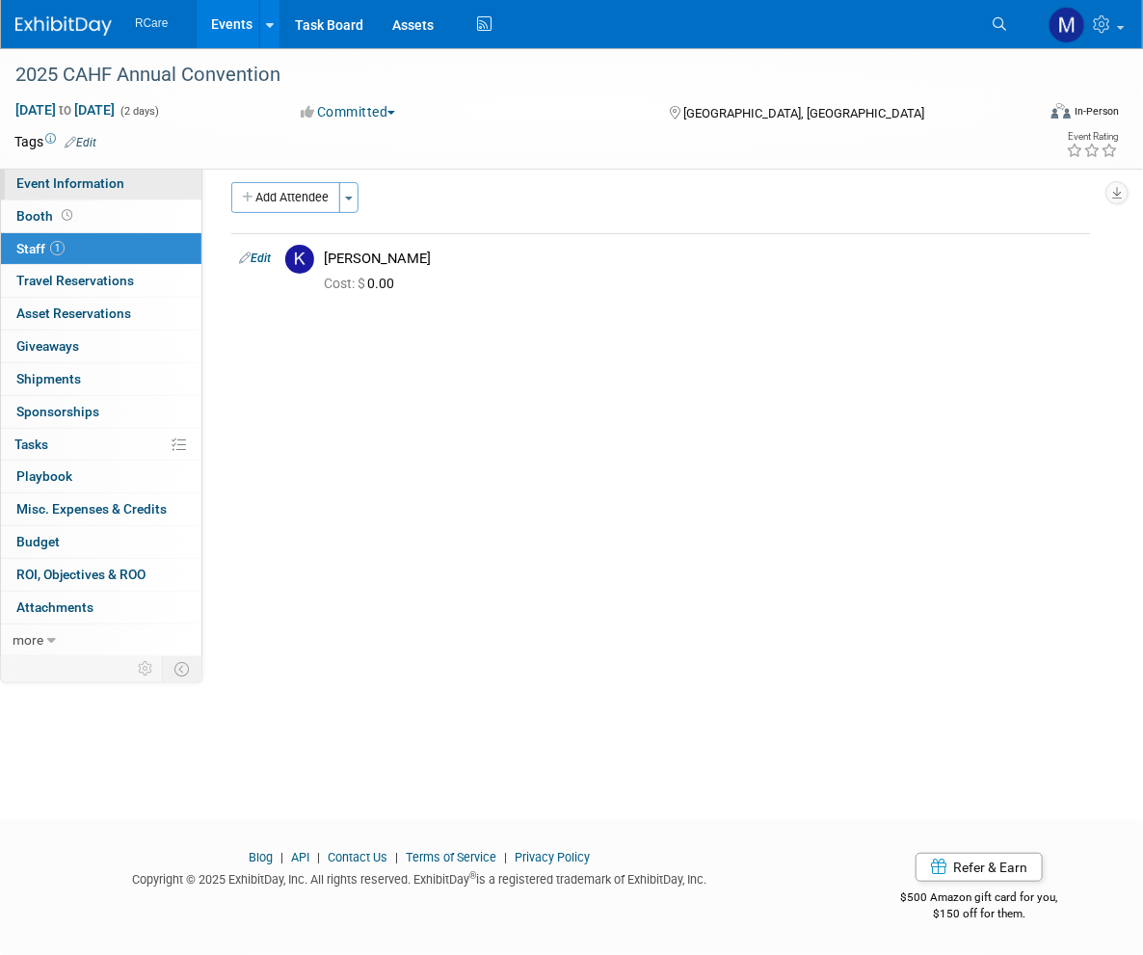
click at [96, 184] on span "Event Information" at bounding box center [70, 182] width 108 height 15
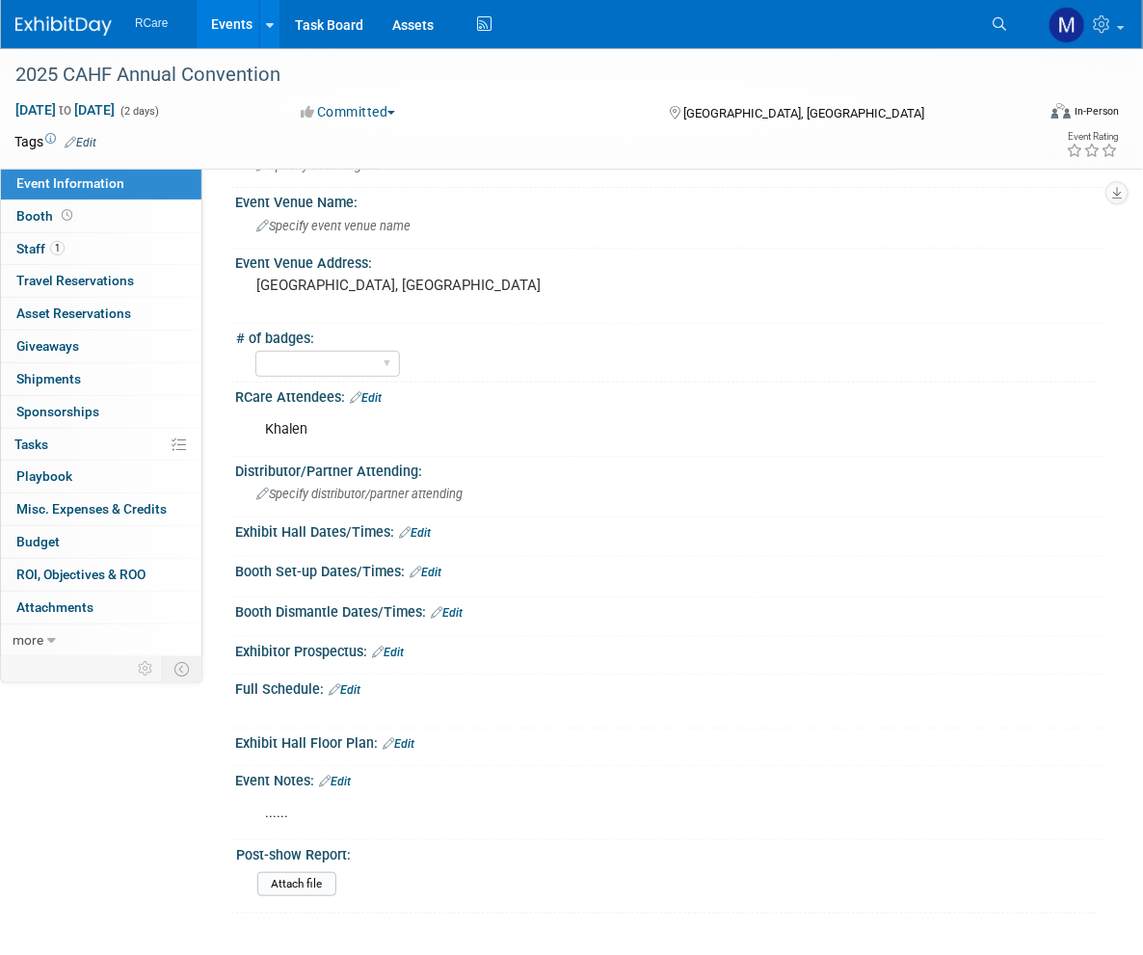
scroll to position [278, 0]
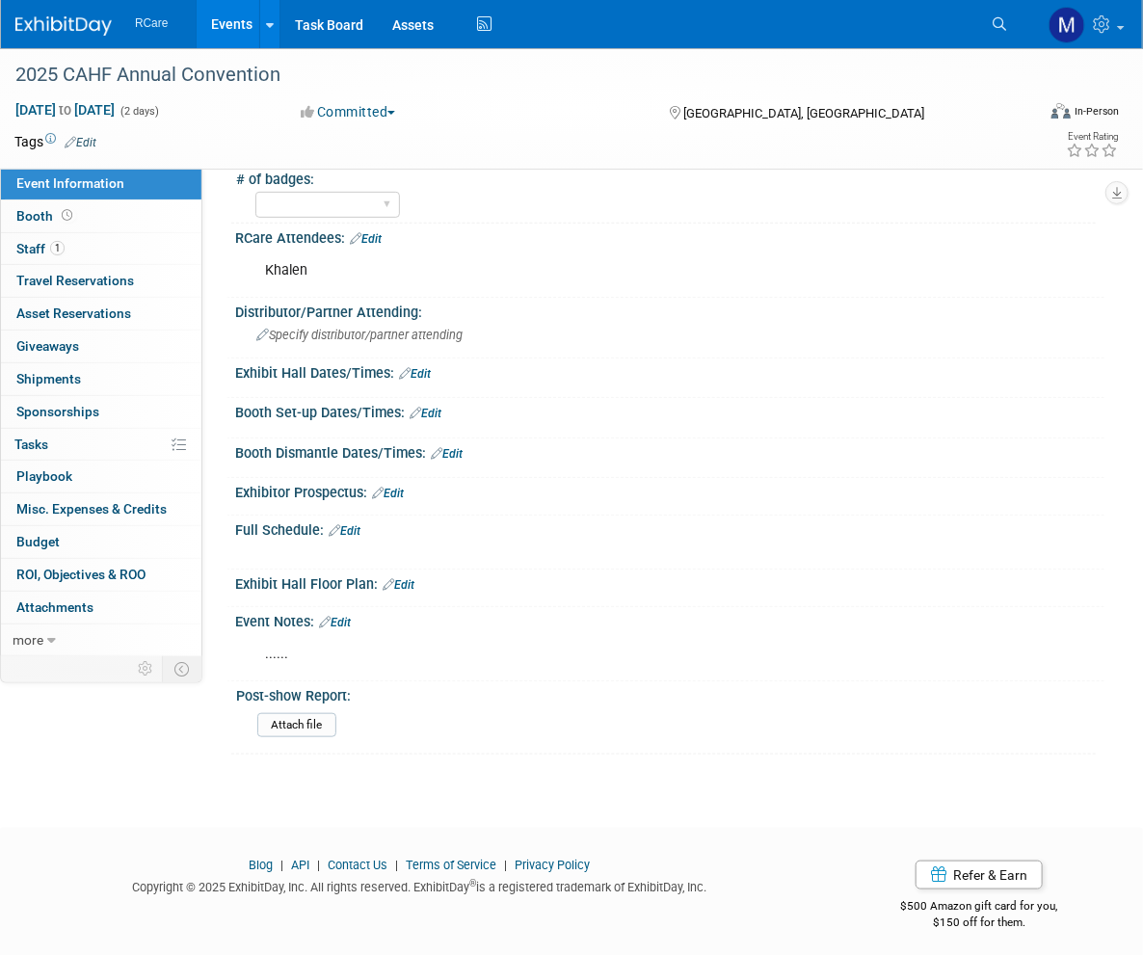
click at [351, 617] on link "Edit" at bounding box center [335, 622] width 32 height 13
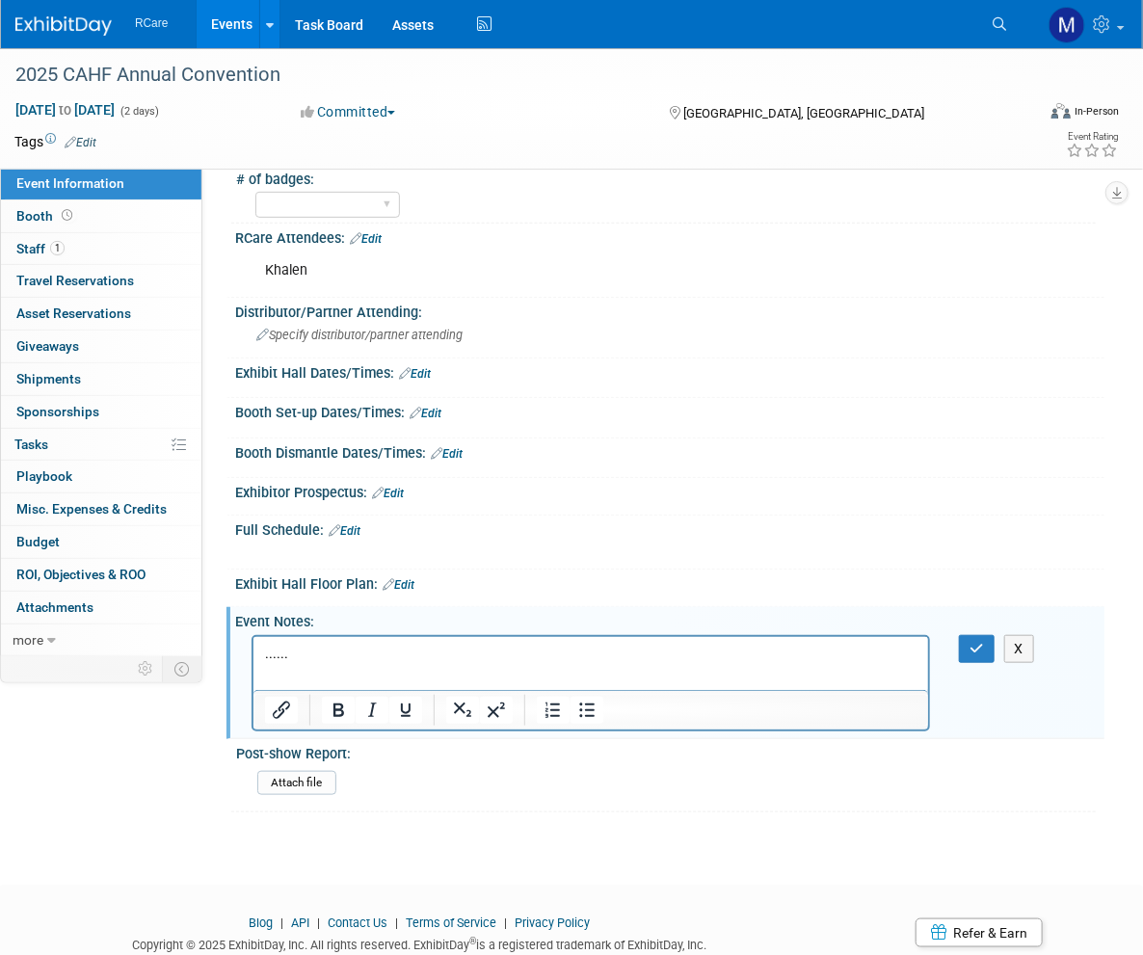
scroll to position [0, 0]
click at [980, 642] on icon "button" at bounding box center [977, 648] width 14 height 13
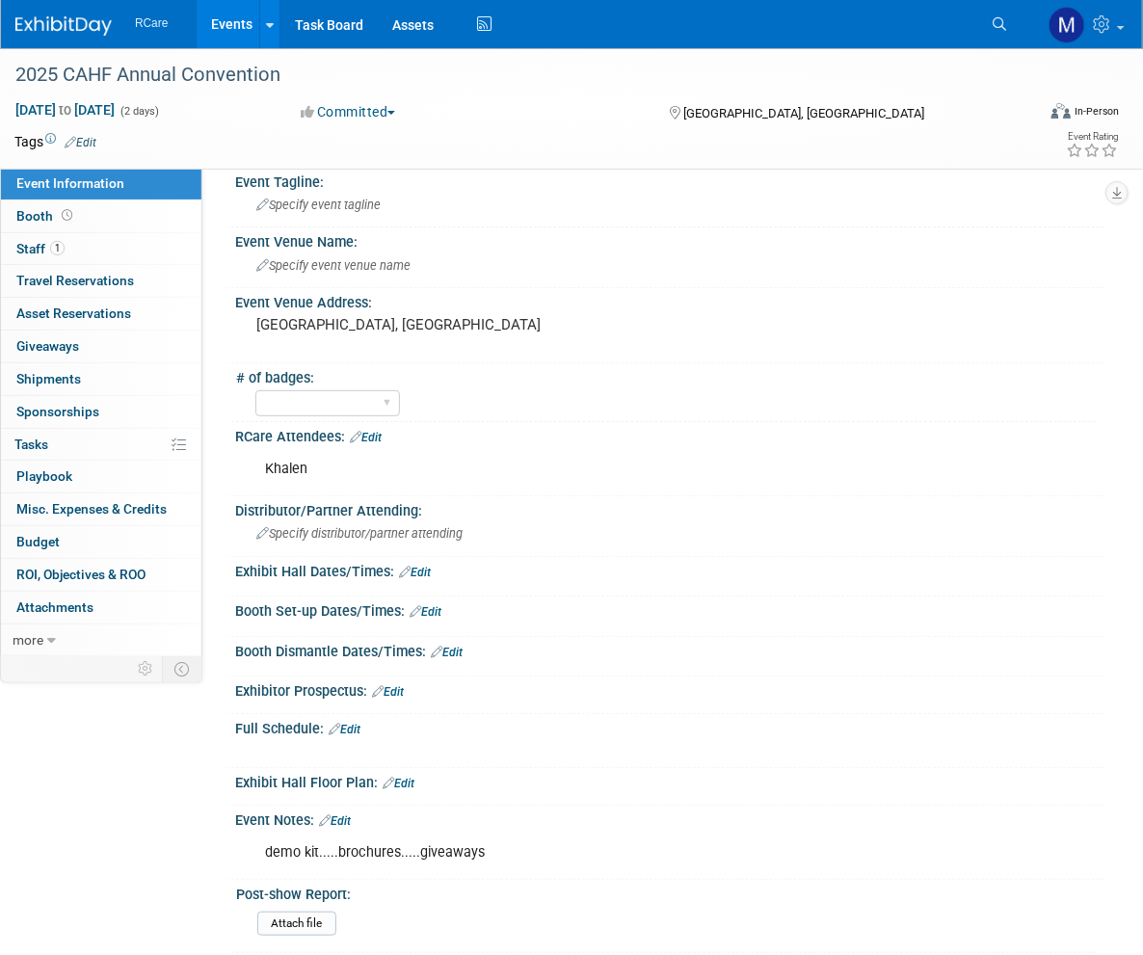
scroll to position [278, 0]
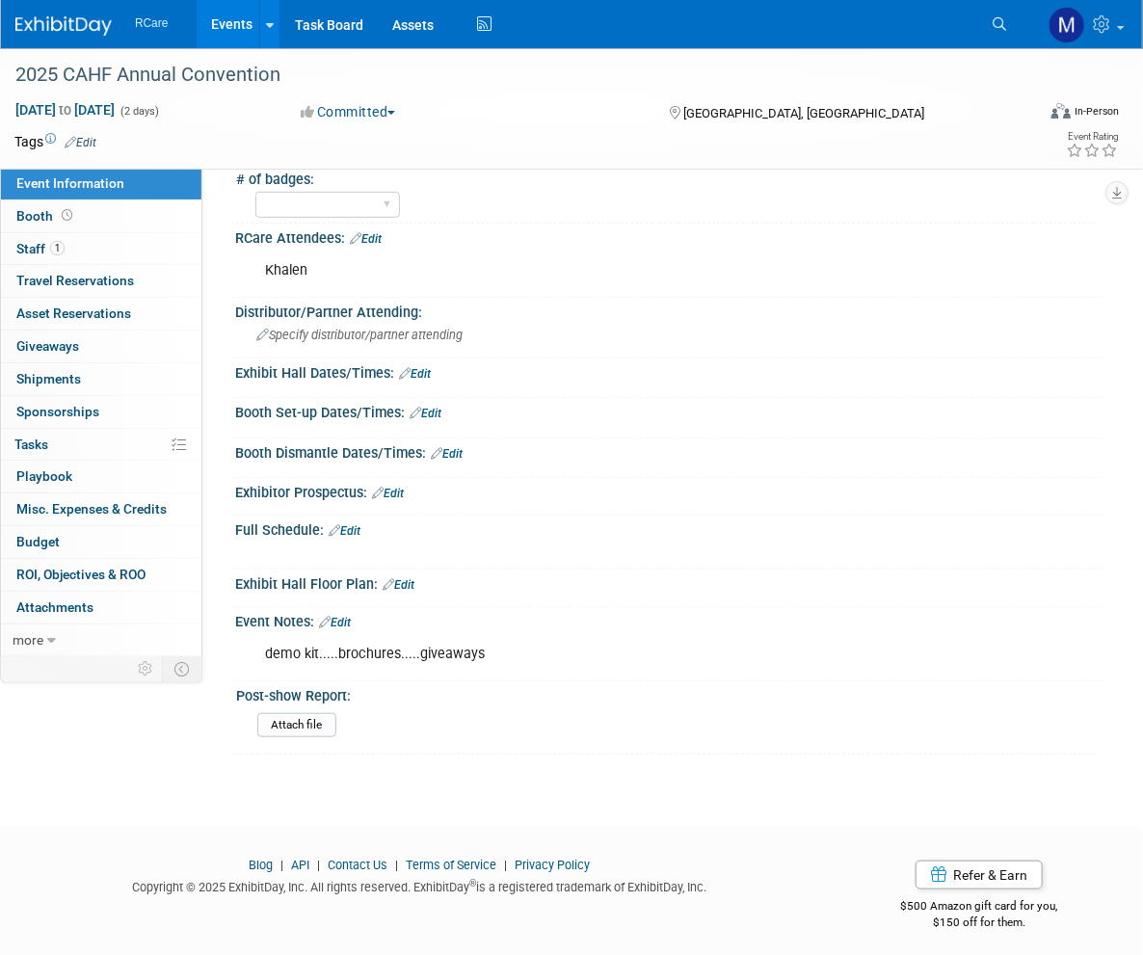
click at [499, 651] on div "demo kit.....brochures.....giveaways" at bounding box center [591, 654] width 678 height 39
click at [395, 646] on div "demo kit.....brochures.....giveaways" at bounding box center [591, 654] width 678 height 39
click at [351, 618] on link "Edit" at bounding box center [335, 622] width 32 height 13
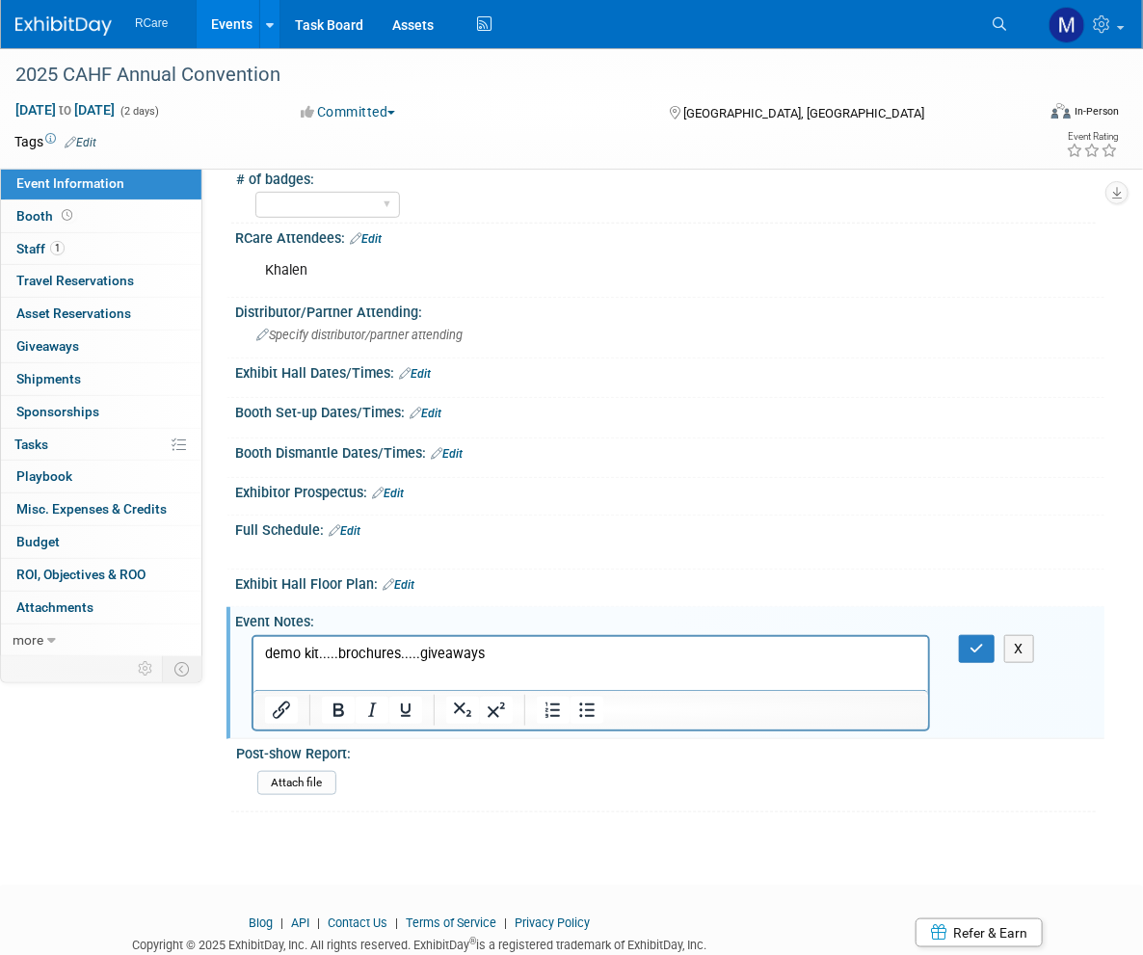
scroll to position [0, 0]
click at [397, 654] on p "demo kit.....brochures.....giveaways" at bounding box center [590, 653] width 652 height 19
click at [975, 642] on icon "button" at bounding box center [977, 648] width 14 height 13
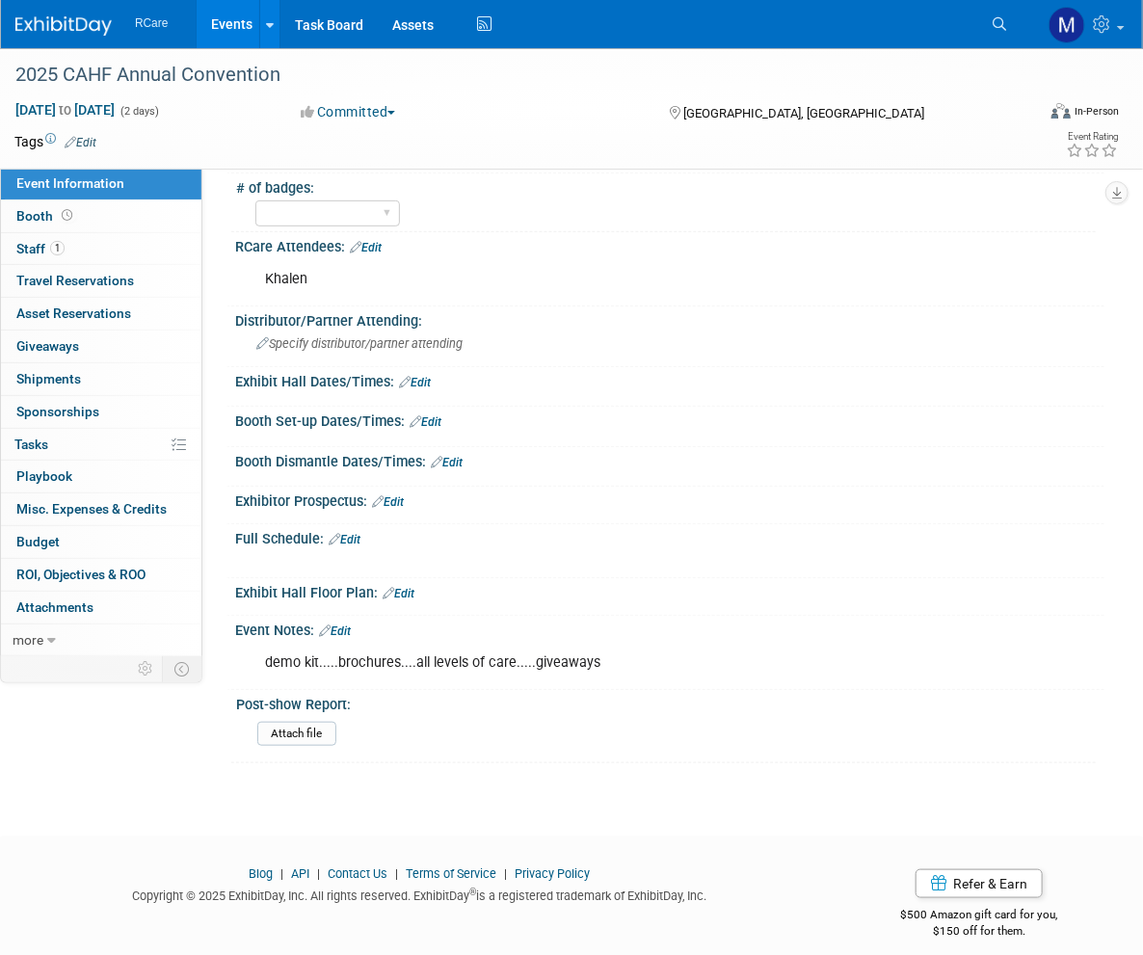
scroll to position [278, 0]
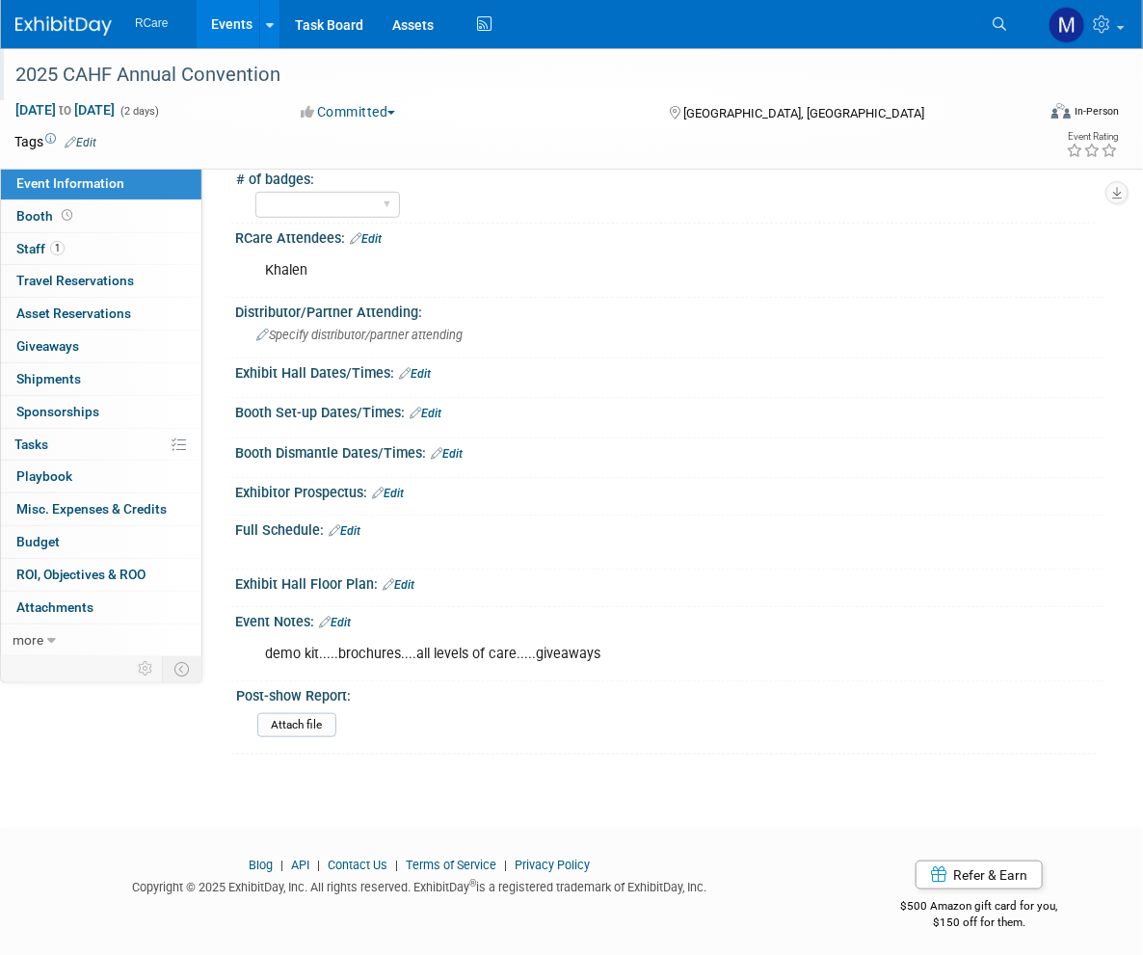
click at [567, 68] on div "2025 CAHF Annual Convention" at bounding box center [510, 75] width 1002 height 35
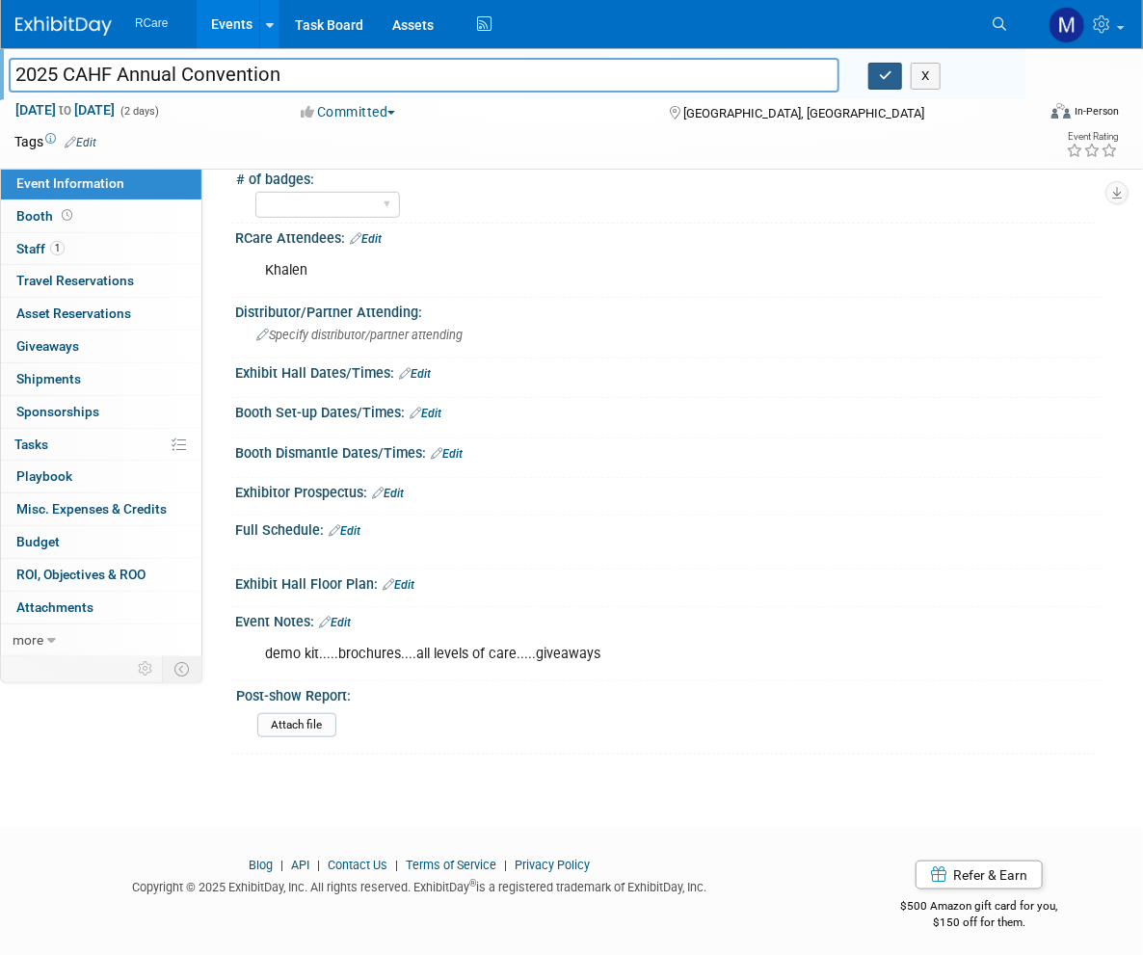
click at [896, 88] on button "button" at bounding box center [885, 76] width 35 height 27
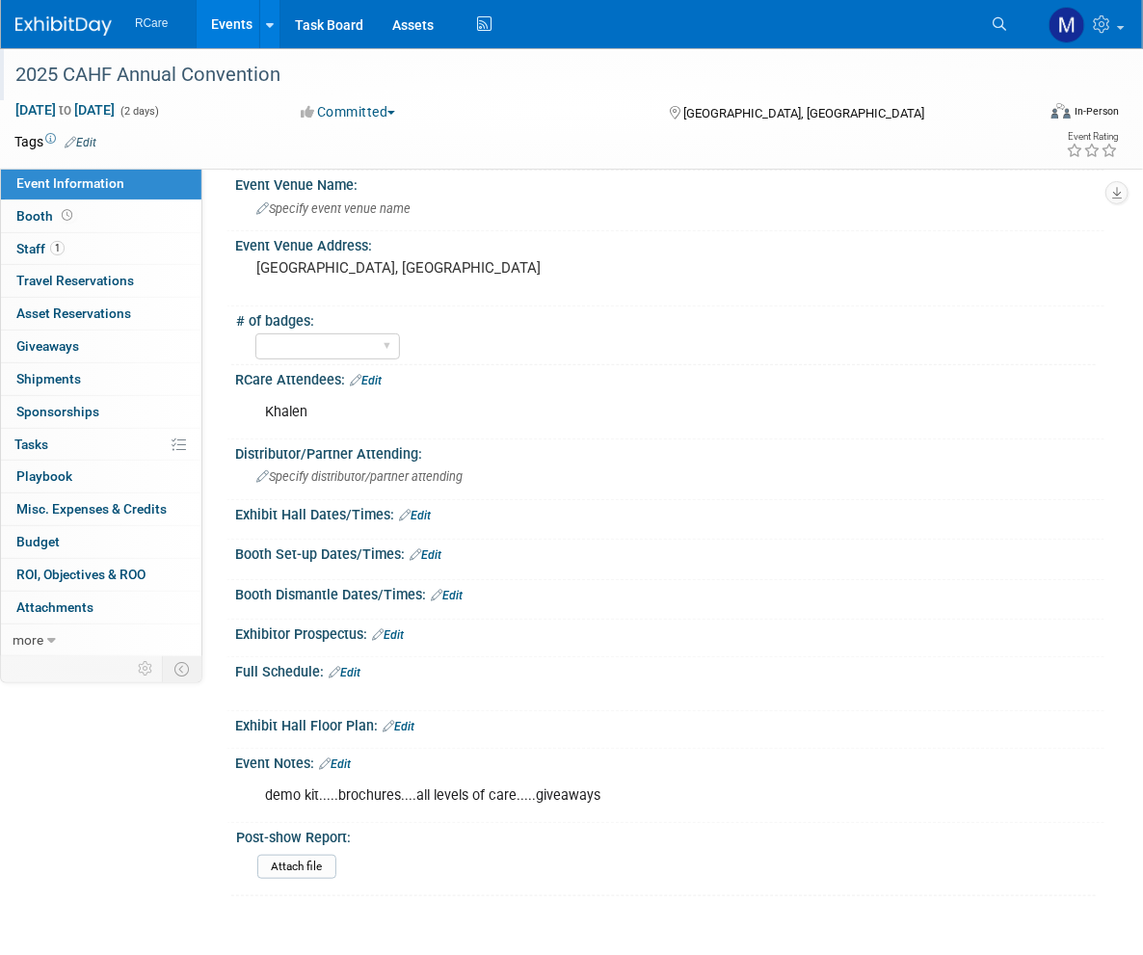
scroll to position [0, 0]
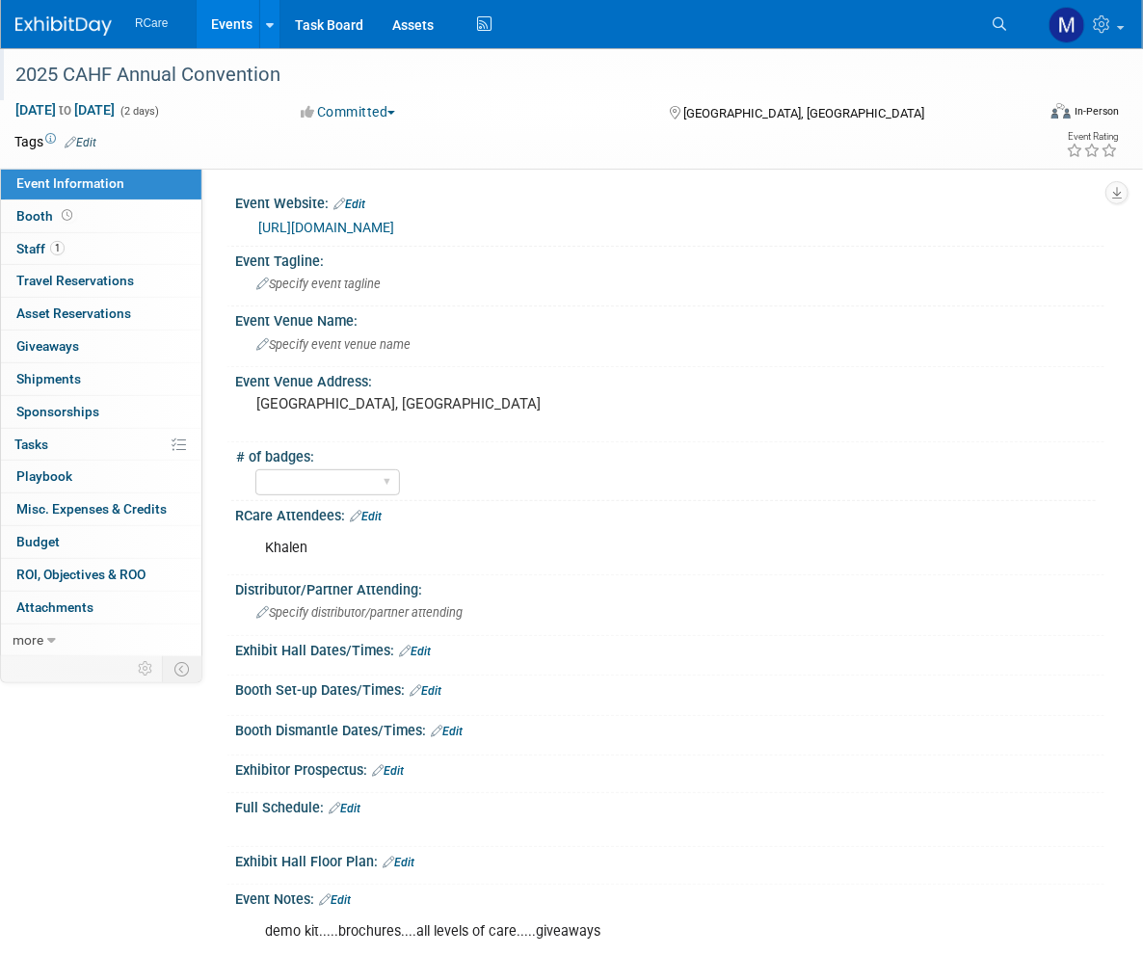
click at [905, 77] on div "2025 CAHF Annual Convention" at bounding box center [510, 75] width 1002 height 35
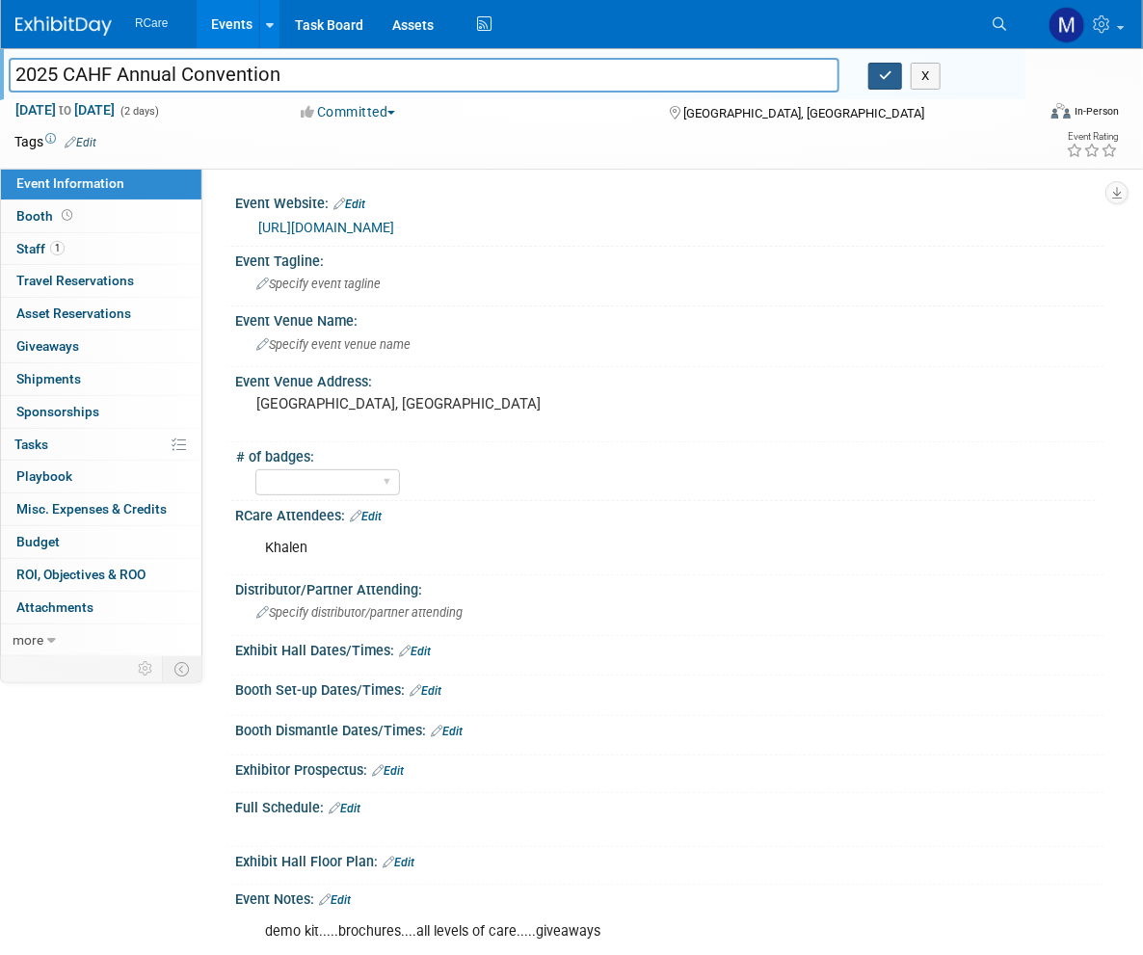
click at [889, 76] on icon "button" at bounding box center [885, 75] width 13 height 13
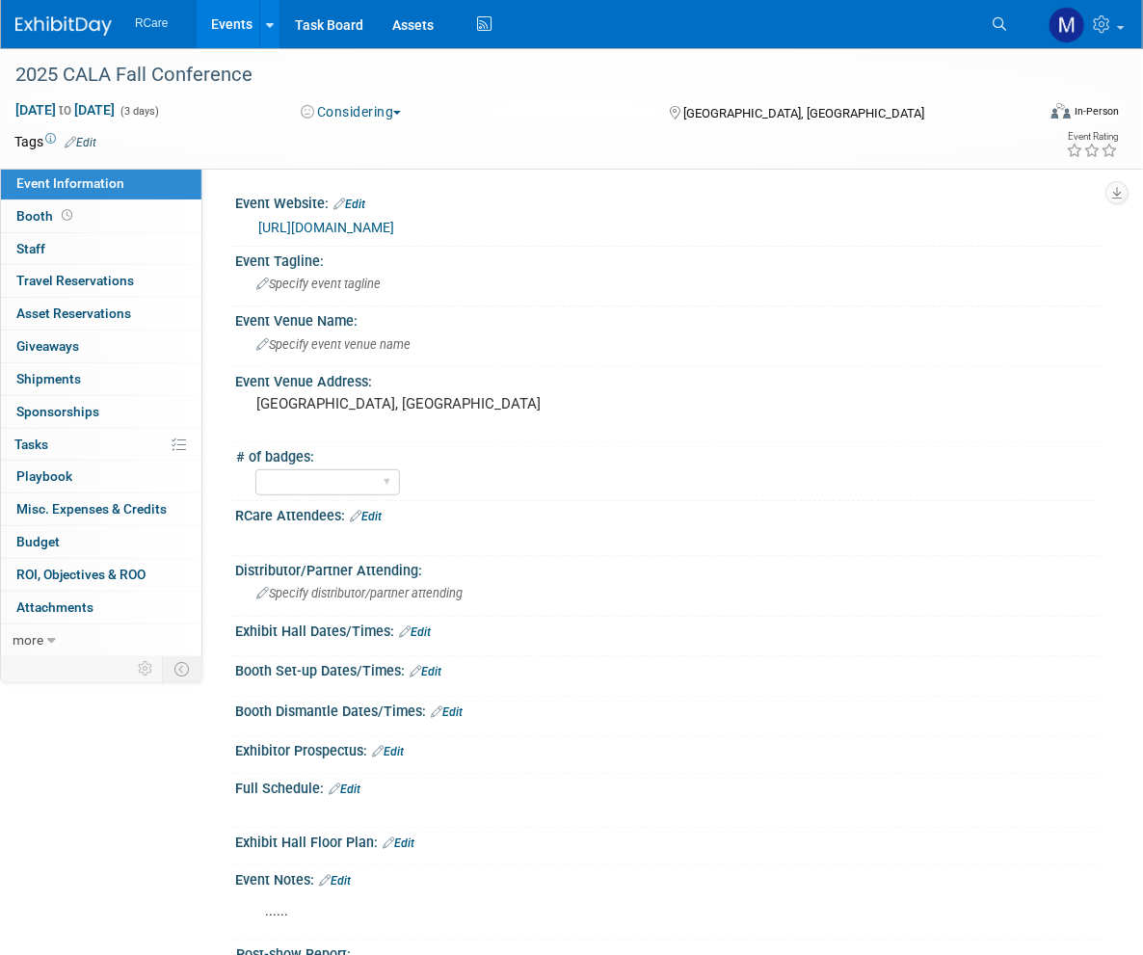
click at [389, 111] on button "Considering" at bounding box center [351, 111] width 115 height 19
click at [383, 144] on link "Committed" at bounding box center [371, 142] width 152 height 27
click at [355, 595] on span "Specify distributor/partner attending" at bounding box center [359, 593] width 206 height 14
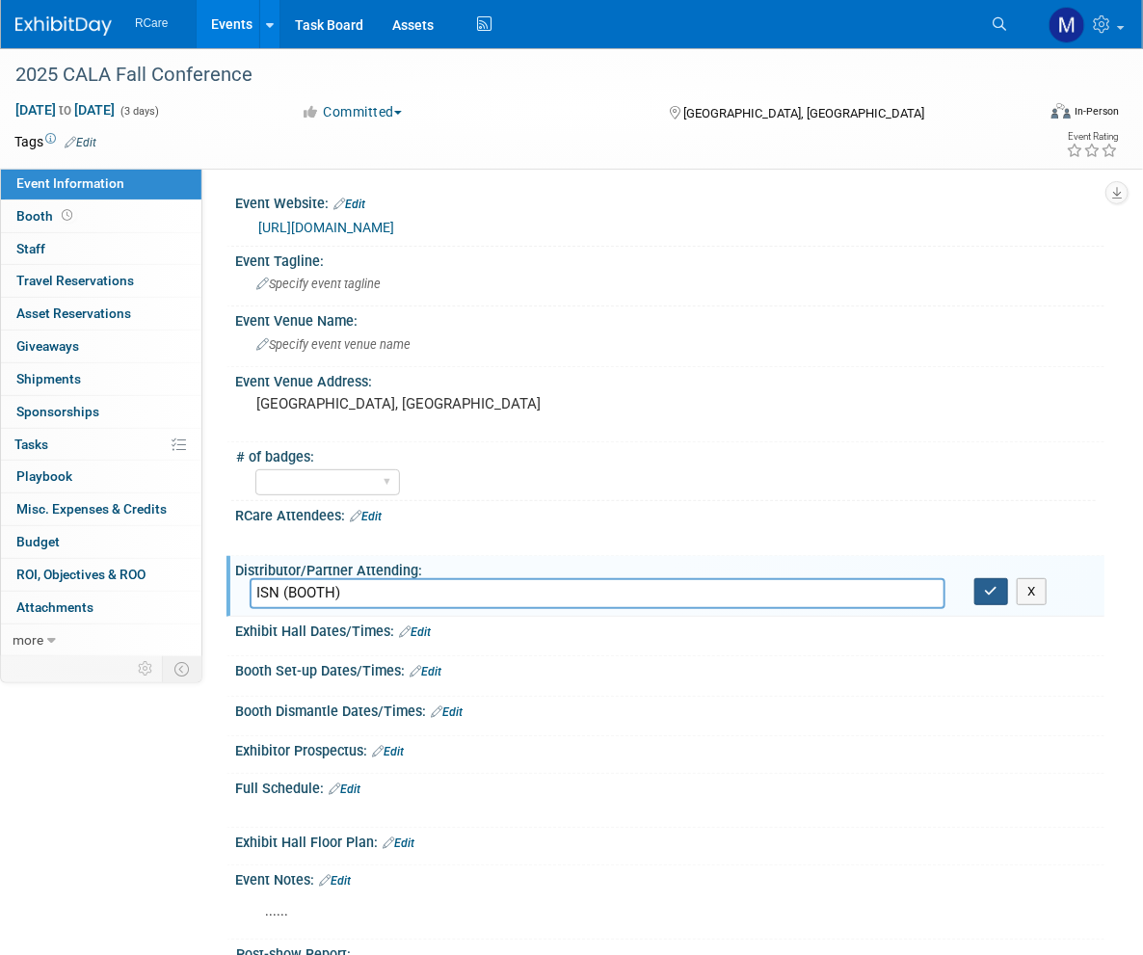
type input "ISN (BOOTH)"
click at [1003, 585] on button "button" at bounding box center [991, 591] width 35 height 27
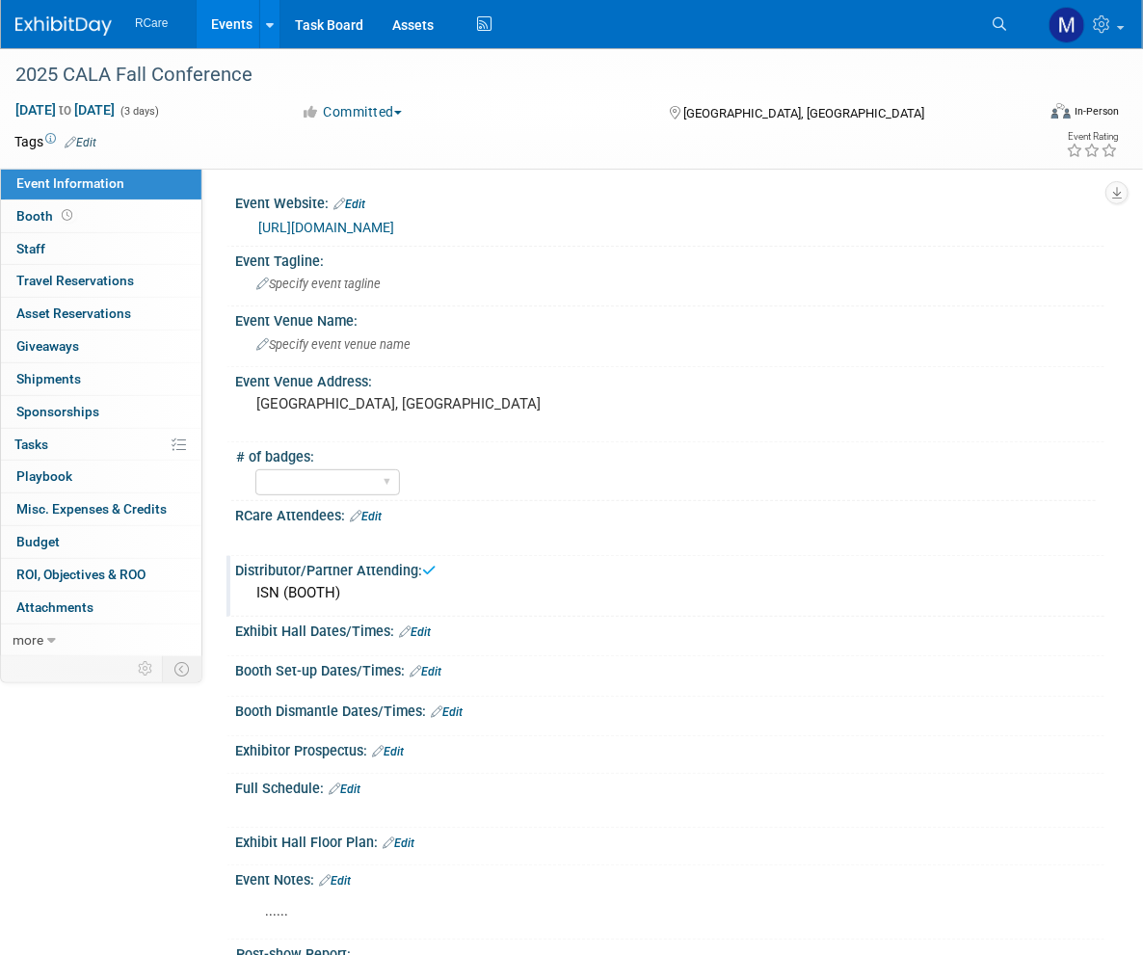
click at [382, 512] on link "Edit" at bounding box center [366, 516] width 32 height 13
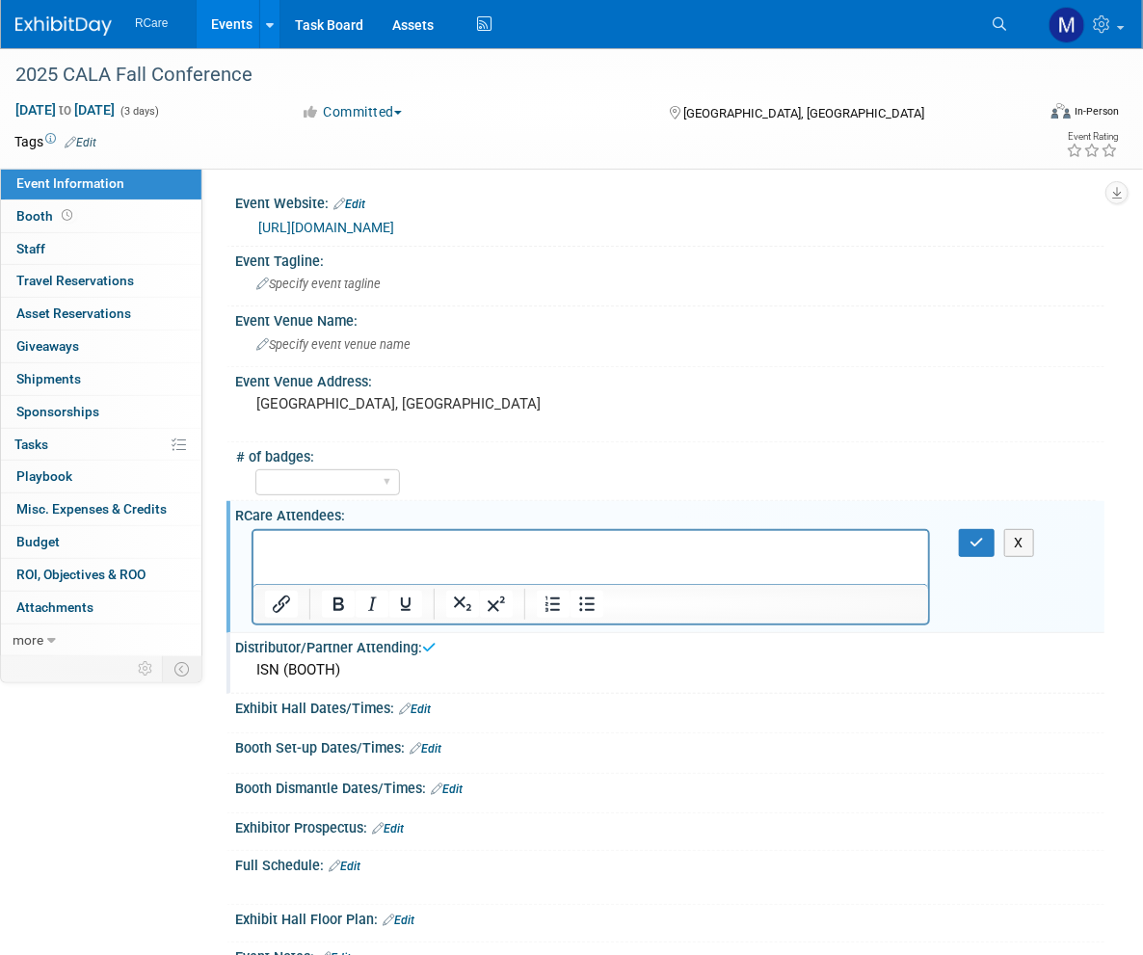
click at [346, 550] on p "Rich Text Area. Press ALT-0 for help." at bounding box center [590, 547] width 652 height 19
click at [968, 542] on button "button" at bounding box center [977, 543] width 36 height 28
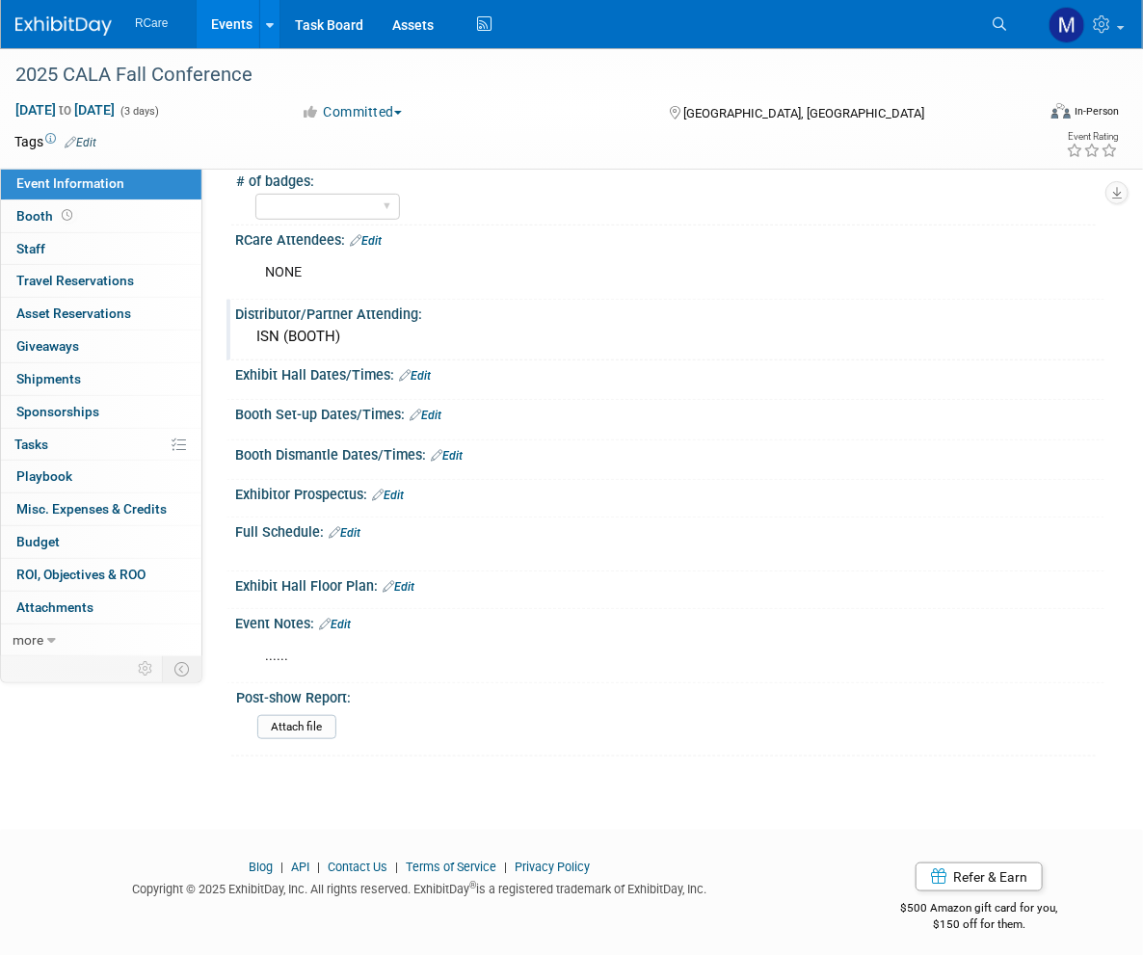
scroll to position [278, 0]
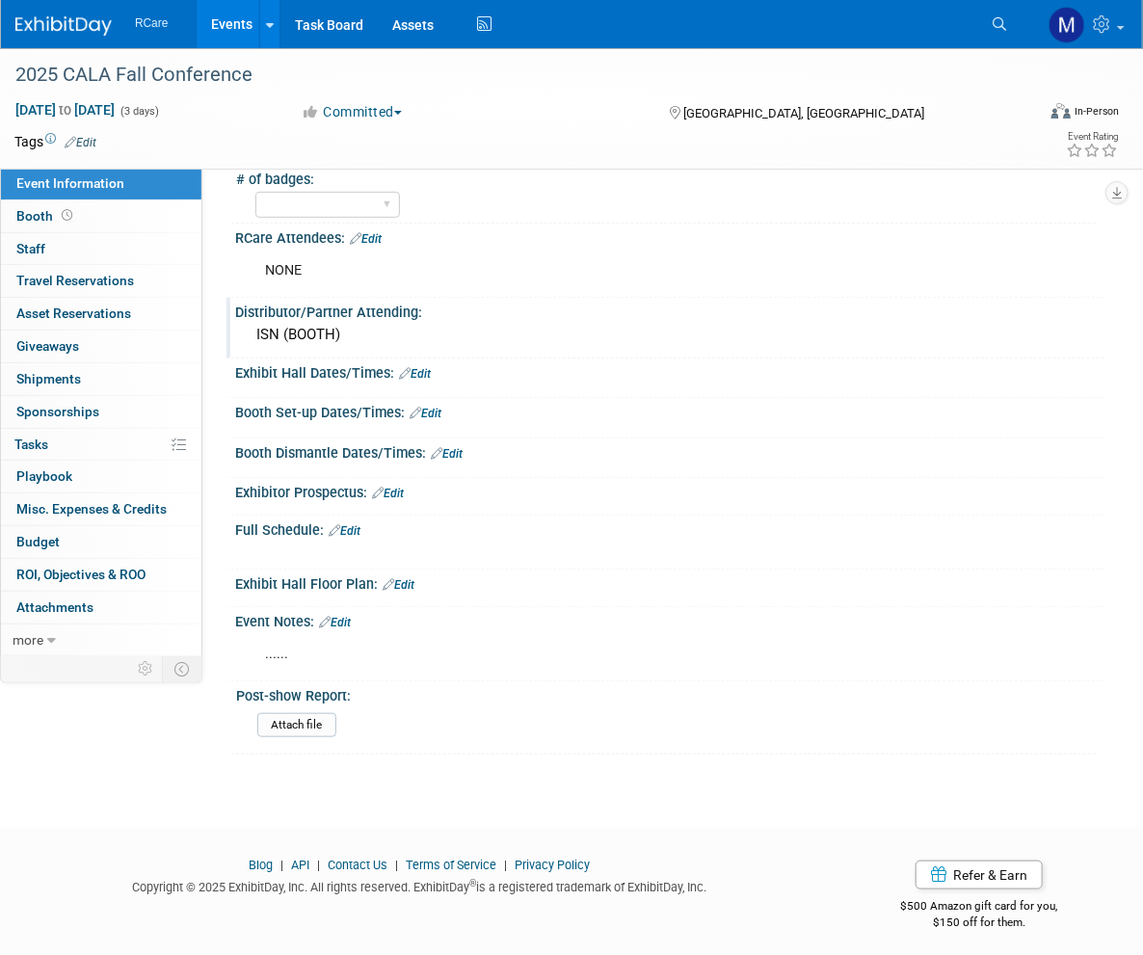
click at [348, 619] on link "Edit" at bounding box center [335, 622] width 32 height 13
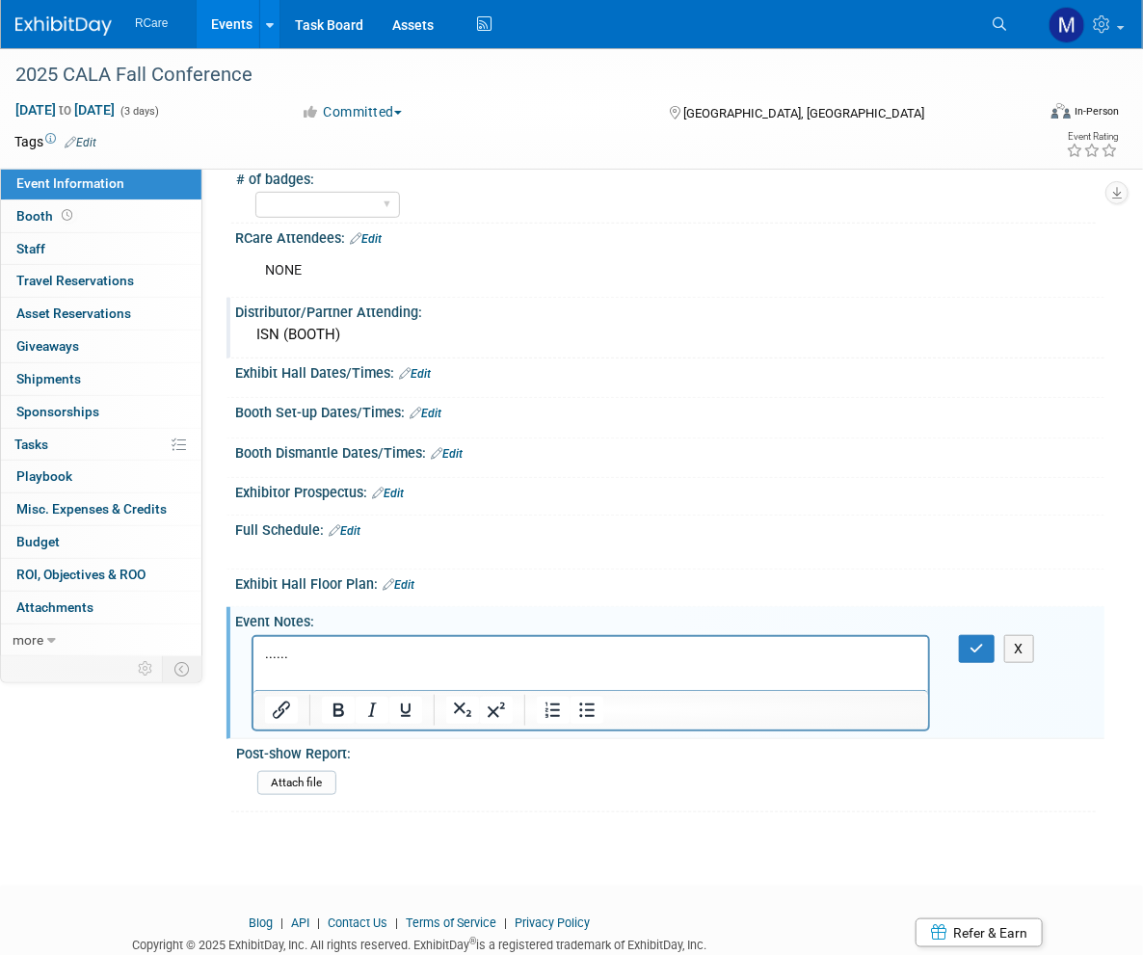
scroll to position [0, 0]
drag, startPoint x: 310, startPoint y: 658, endPoint x: 199, endPoint y: 659, distance: 110.8
click at [253, 659] on html "......" at bounding box center [590, 649] width 675 height 27
click at [441, 658] on p "demo kit.....brochures" at bounding box center [590, 653] width 652 height 19
click at [986, 647] on button "button" at bounding box center [977, 649] width 36 height 28
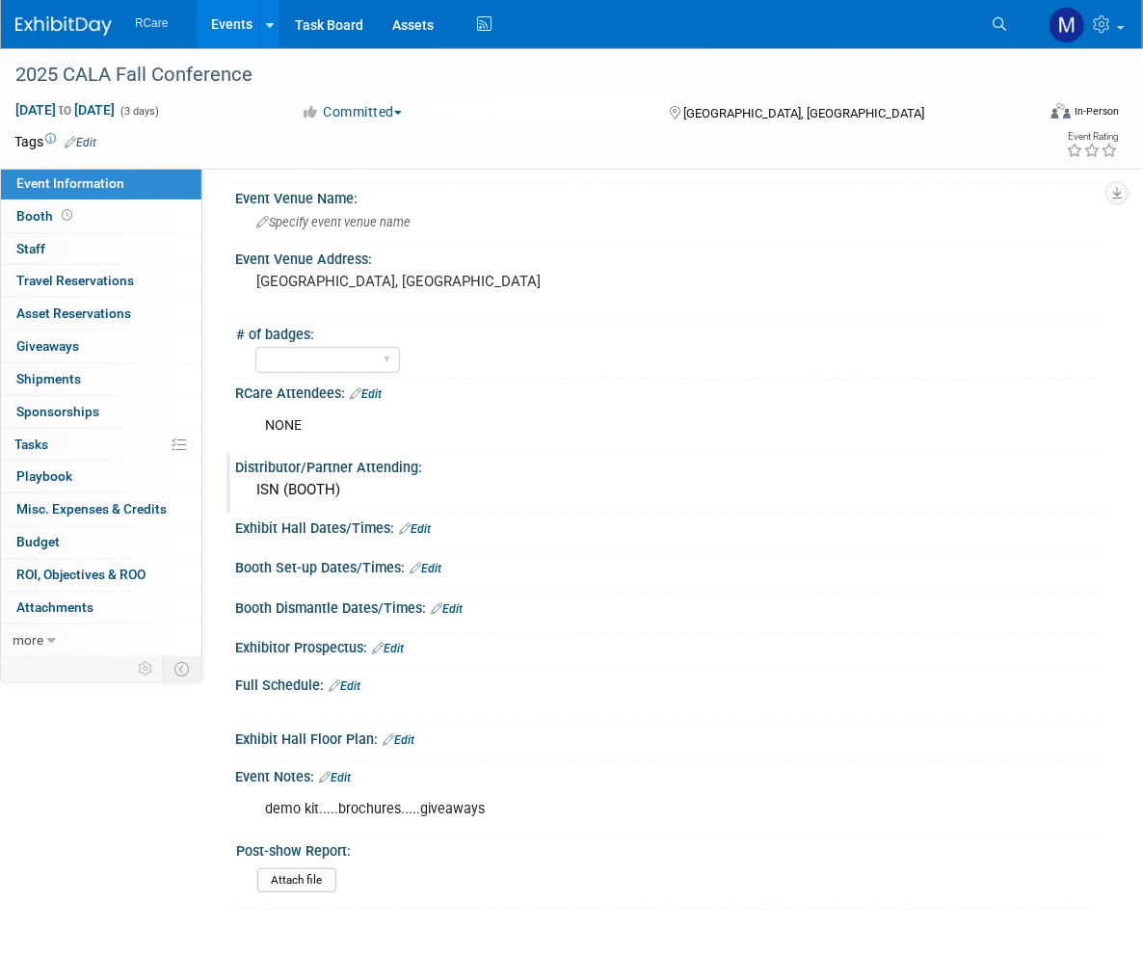
scroll to position [278, 0]
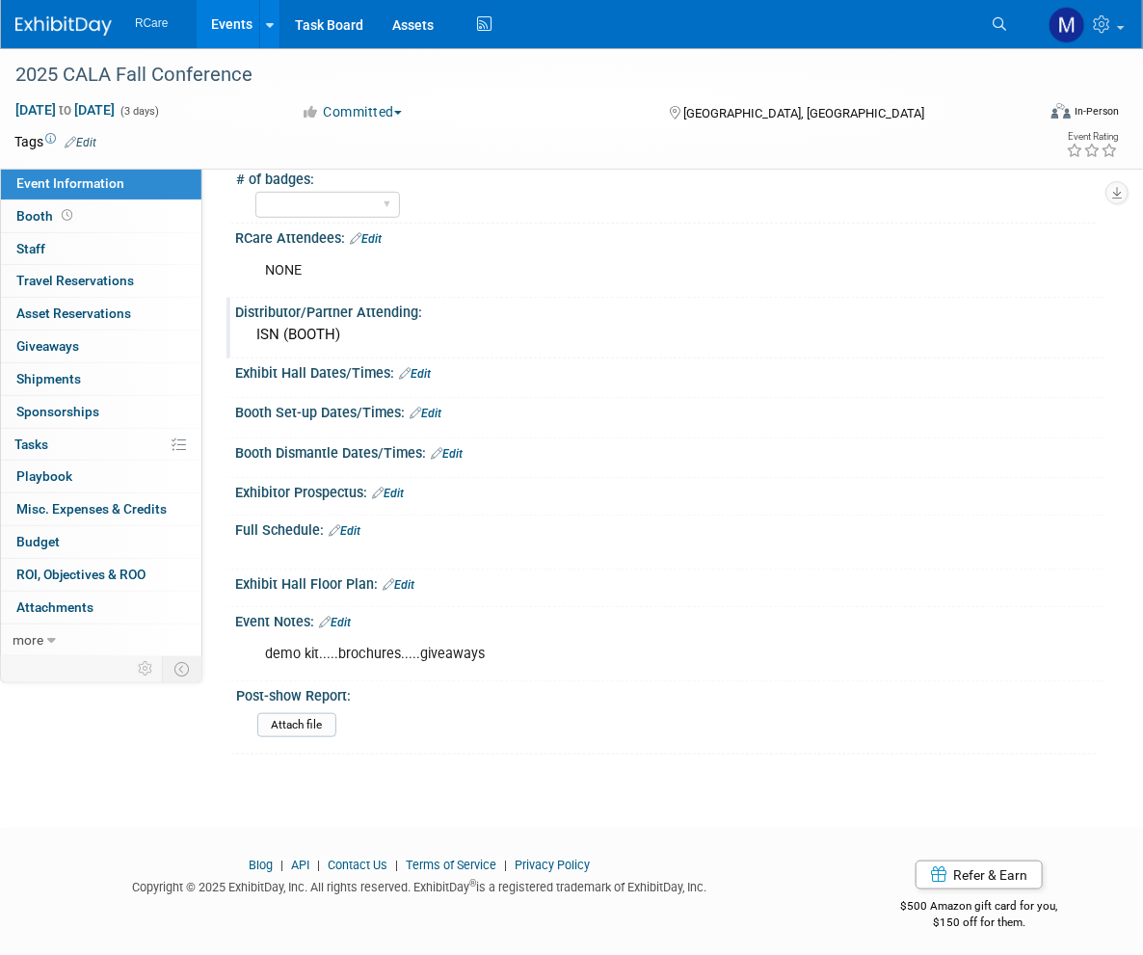
click at [348, 616] on link "Edit" at bounding box center [335, 622] width 32 height 13
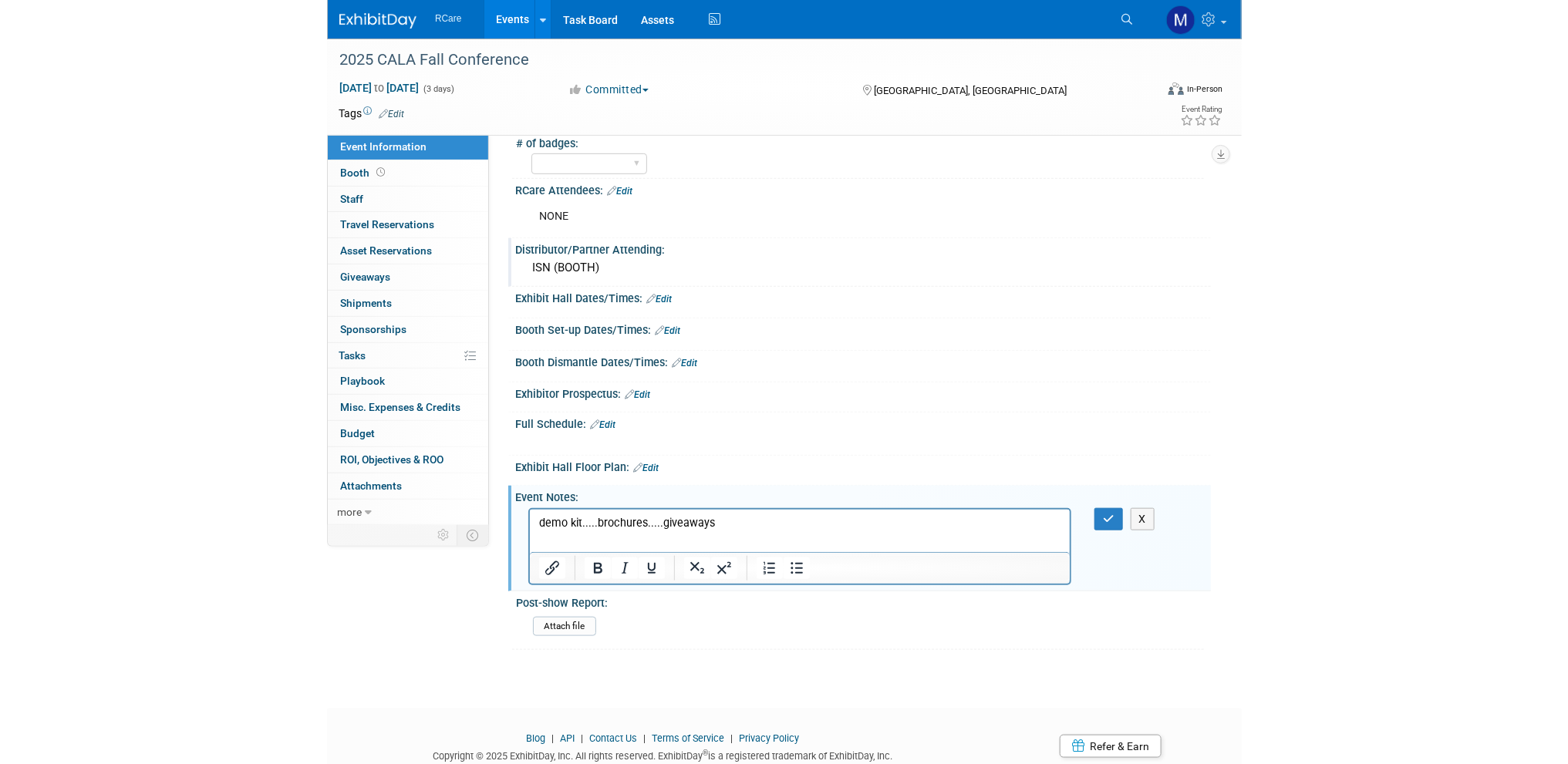
scroll to position [0, 0]
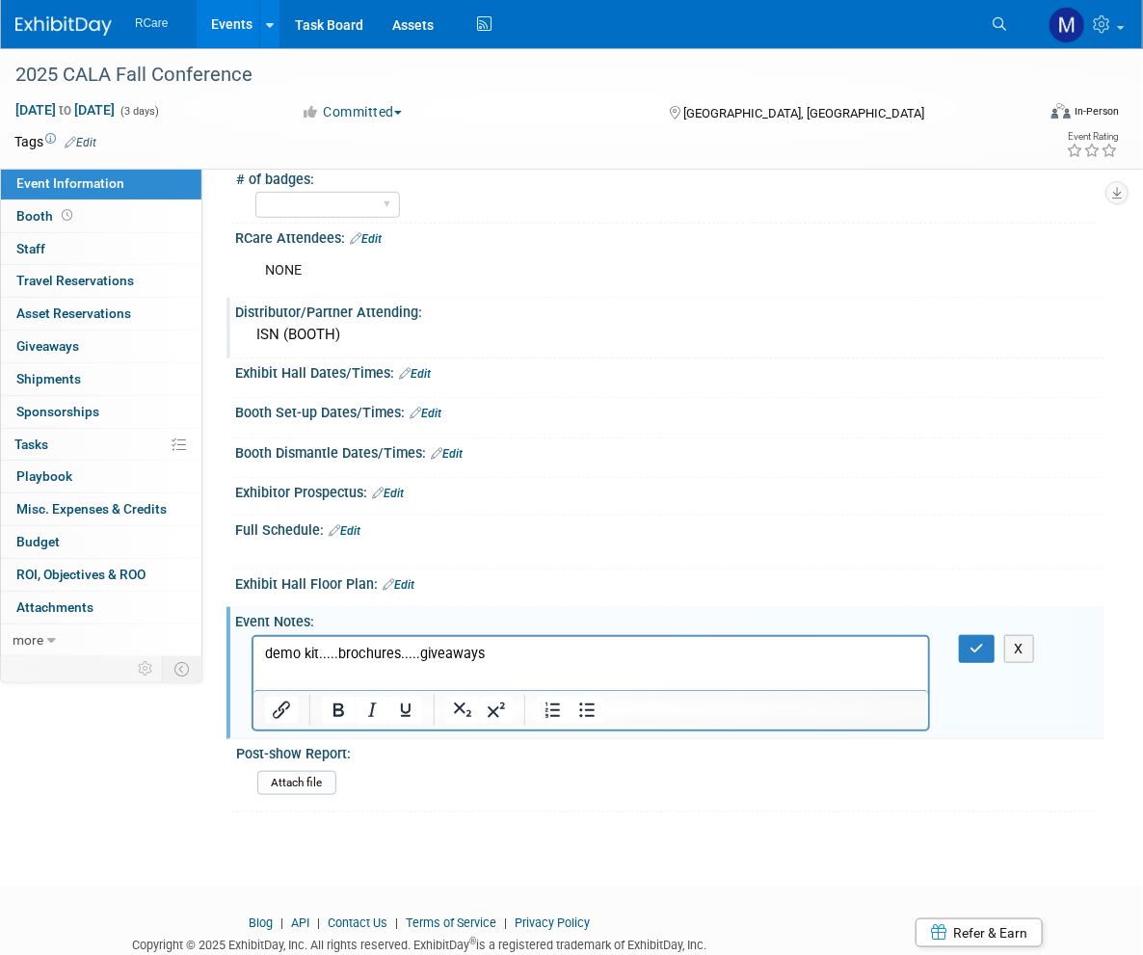
click at [528, 654] on p "demo kit.....brochures.....giveaways" at bounding box center [590, 653] width 652 height 19
click at [980, 642] on icon "button" at bounding box center [977, 648] width 14 height 13
